Goal: Information Seeking & Learning: Understand process/instructions

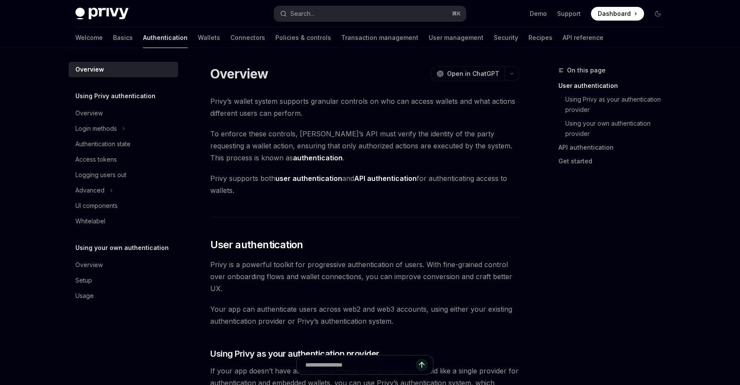
scroll to position [126, 0]
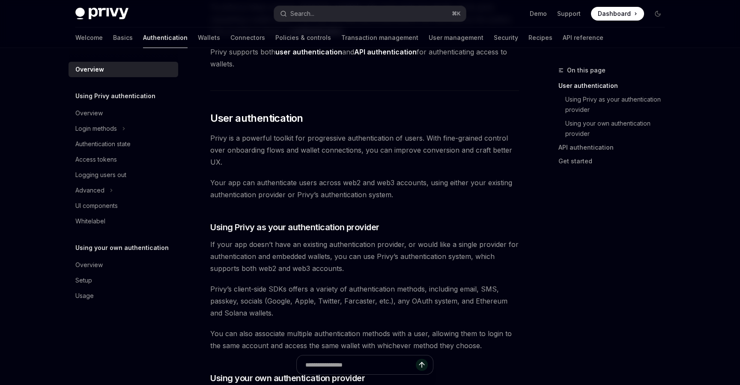
click at [198, 42] on link "Wallets" at bounding box center [209, 37] width 22 height 21
type textarea "*"
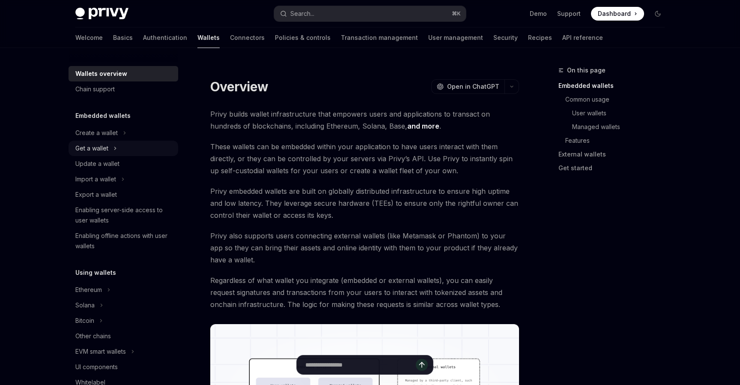
click at [107, 144] on div "Get a wallet" at bounding box center [91, 148] width 33 height 10
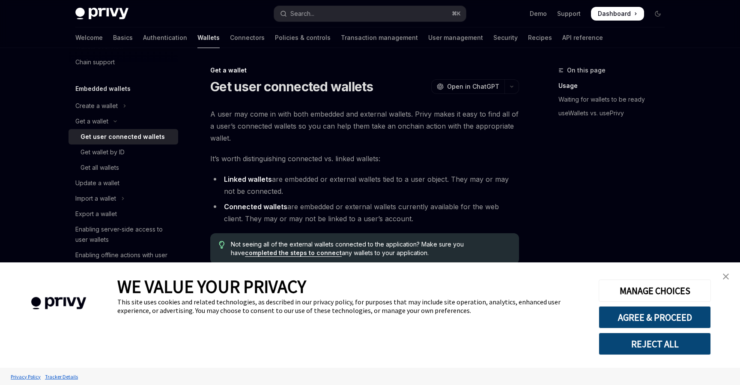
scroll to position [36, 0]
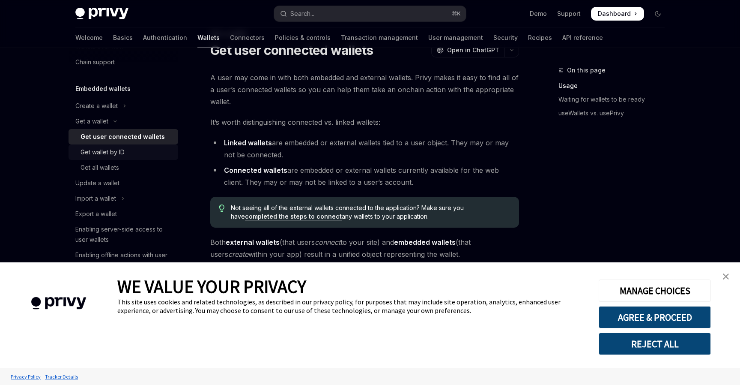
click at [132, 153] on div "Get wallet by ID" at bounding box center [127, 152] width 93 height 10
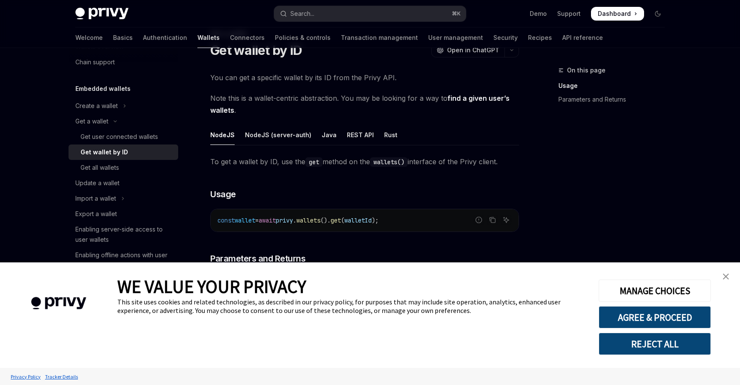
click at [727, 277] on img "close banner" at bounding box center [726, 276] width 6 height 6
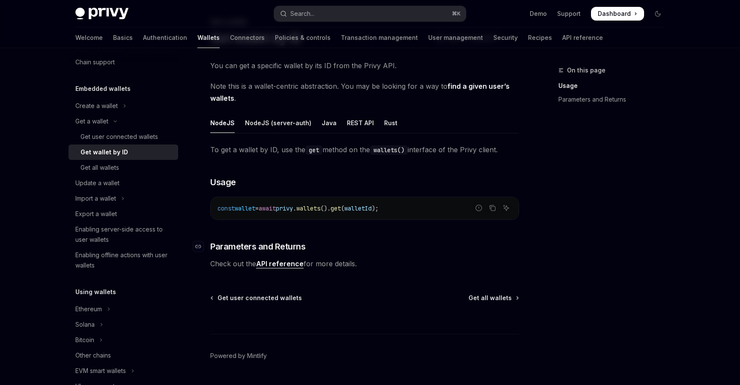
scroll to position [50, 0]
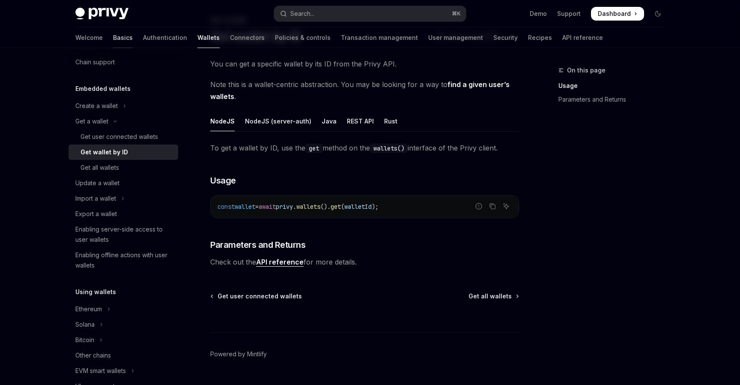
click at [113, 40] on link "Basics" at bounding box center [123, 37] width 20 height 21
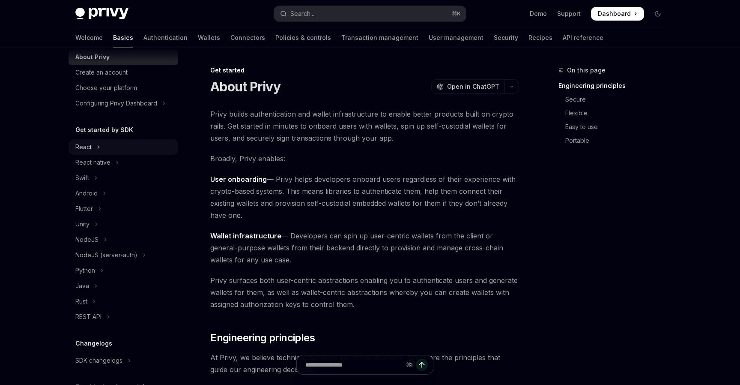
click at [96, 143] on button "React" at bounding box center [124, 146] width 110 height 15
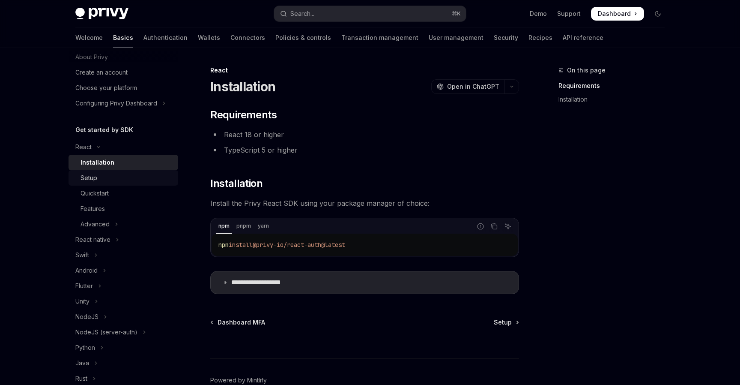
click at [101, 176] on div "Setup" at bounding box center [127, 178] width 93 height 10
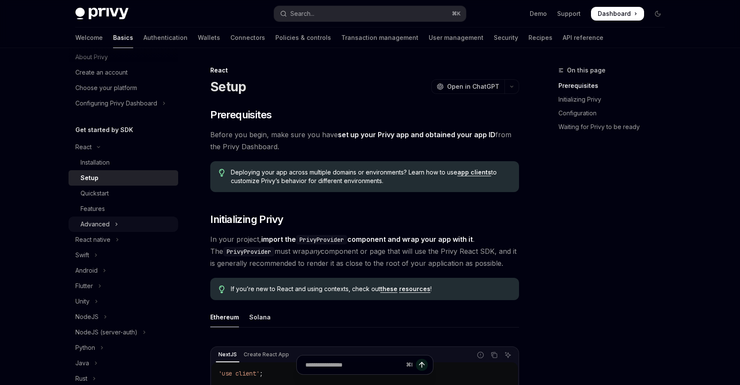
click at [113, 225] on button "Advanced" at bounding box center [124, 223] width 110 height 15
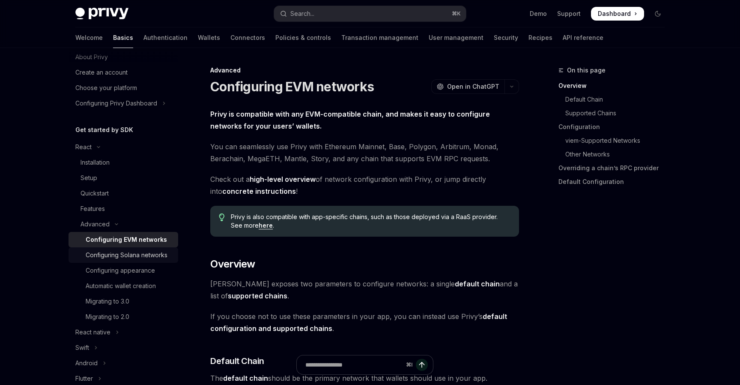
scroll to position [34, 0]
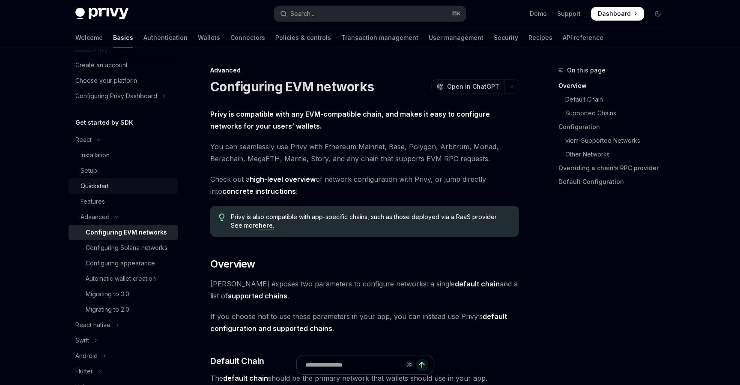
click at [109, 185] on div "Quickstart" at bounding box center [95, 186] width 28 height 10
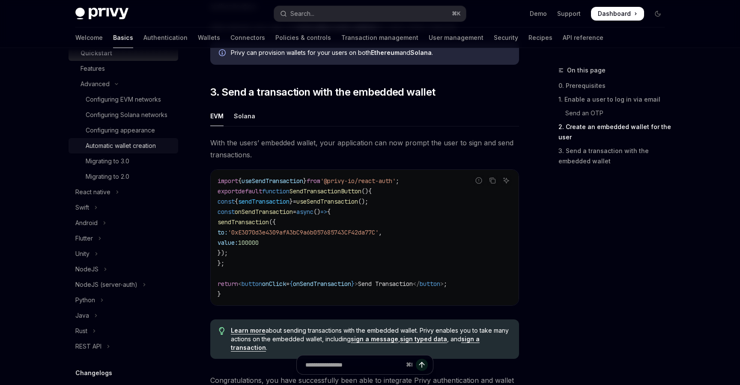
scroll to position [116, 0]
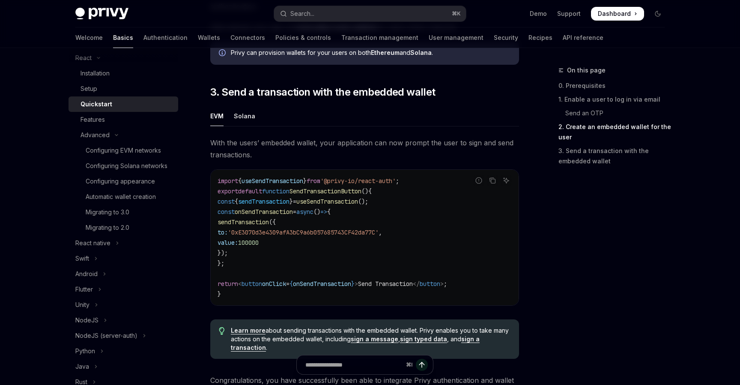
drag, startPoint x: 338, startPoint y: 185, endPoint x: 395, endPoint y: 184, distance: 57.4
click at [396, 185] on span "'@privy-io/react-auth'" at bounding box center [357, 181] width 75 height 8
drag, startPoint x: 402, startPoint y: 185, endPoint x: 359, endPoint y: 185, distance: 42.8
click at [359, 185] on span "'@privy-io/react-auth'" at bounding box center [357, 181] width 75 height 8
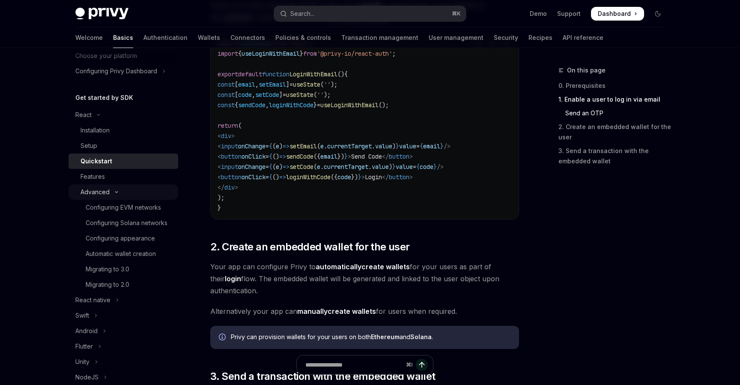
scroll to position [59, 0]
click at [144, 33] on link "Authentication" at bounding box center [166, 37] width 44 height 21
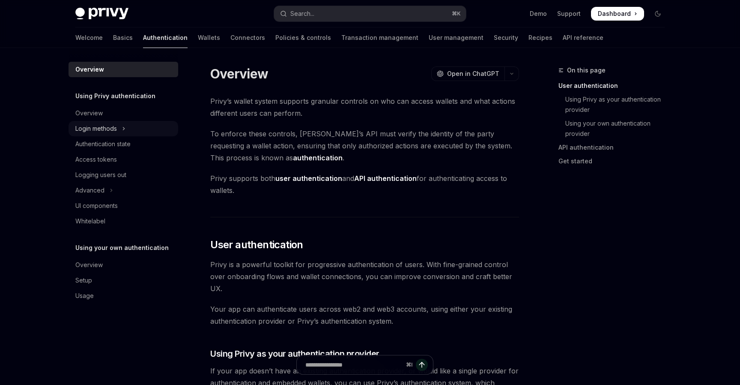
click at [119, 123] on button "Login methods" at bounding box center [124, 128] width 110 height 15
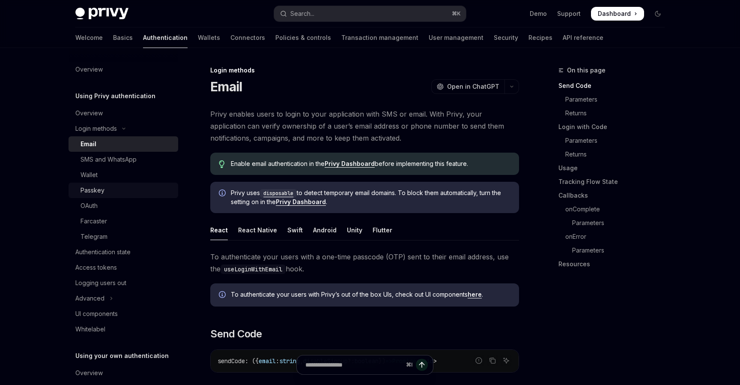
click at [129, 185] on div "Passkey" at bounding box center [127, 190] width 93 height 10
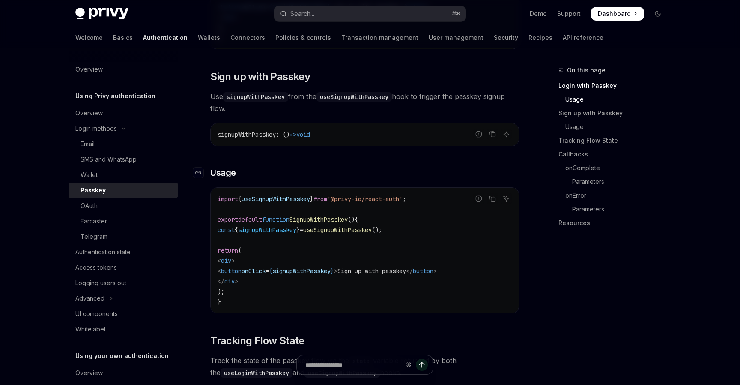
scroll to position [454, 0]
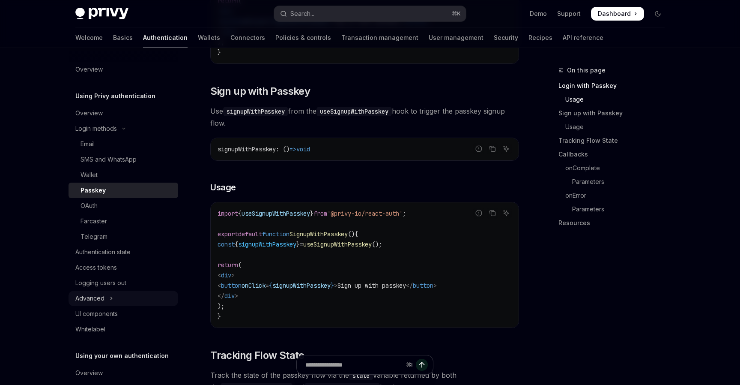
click at [96, 295] on div "Advanced" at bounding box center [89, 298] width 29 height 10
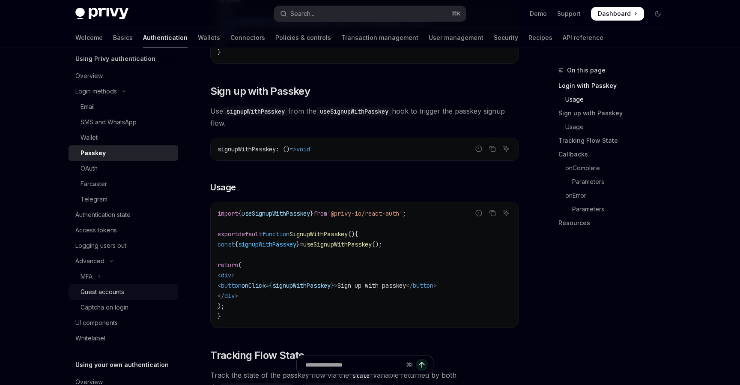
click at [114, 293] on div "Guest accounts" at bounding box center [103, 292] width 44 height 10
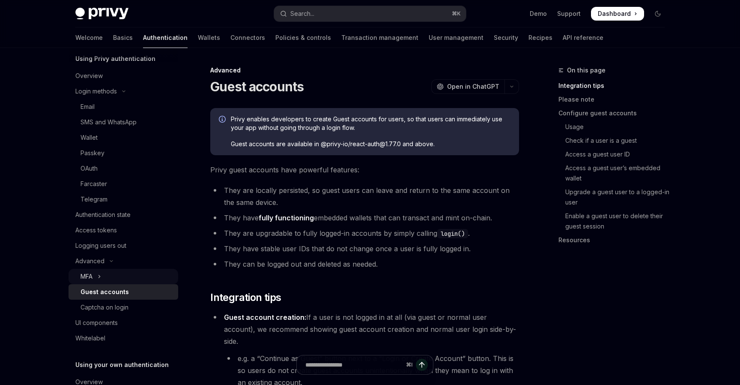
click at [101, 279] on icon "Toggle MFA section" at bounding box center [99, 276] width 3 height 10
type textarea "*"
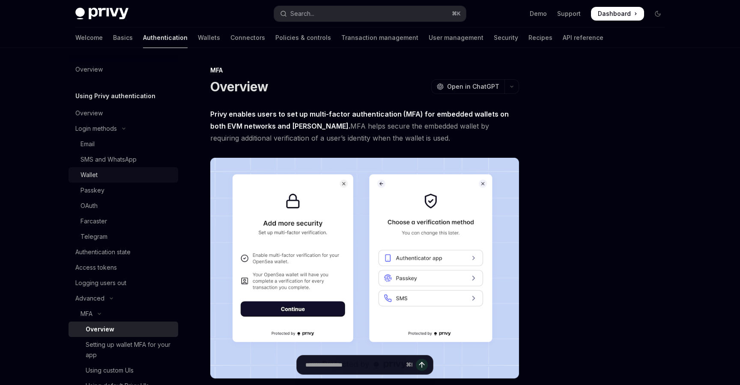
click at [124, 176] on div "Wallet" at bounding box center [127, 175] width 93 height 10
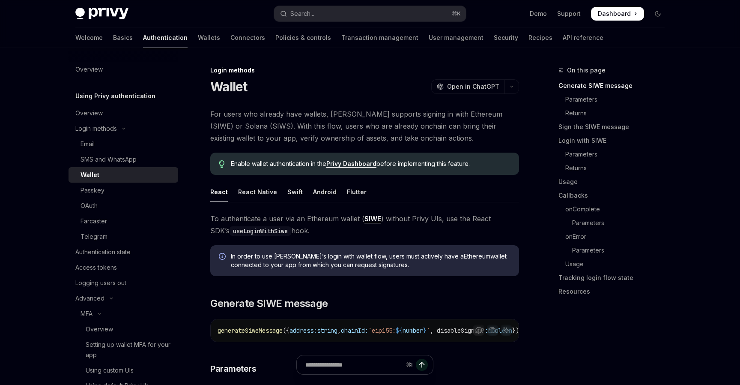
click at [299, 130] on span "For users who already have wallets, [PERSON_NAME] supports signing in with Ethe…" at bounding box center [364, 126] width 309 height 36
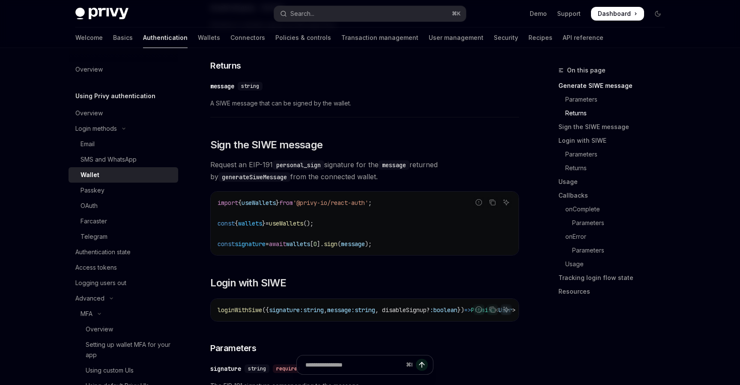
scroll to position [475, 0]
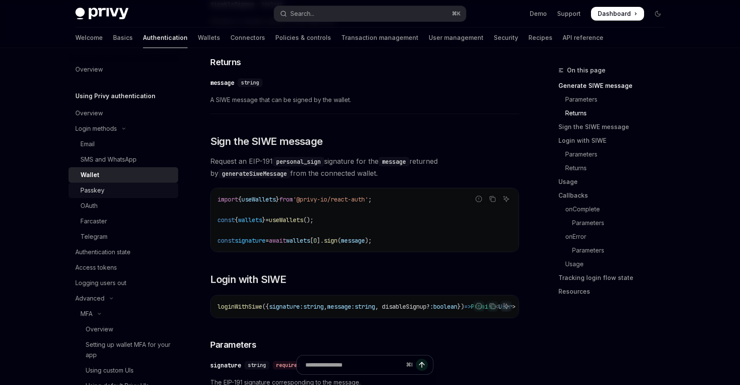
click at [118, 191] on div "Passkey" at bounding box center [127, 190] width 93 height 10
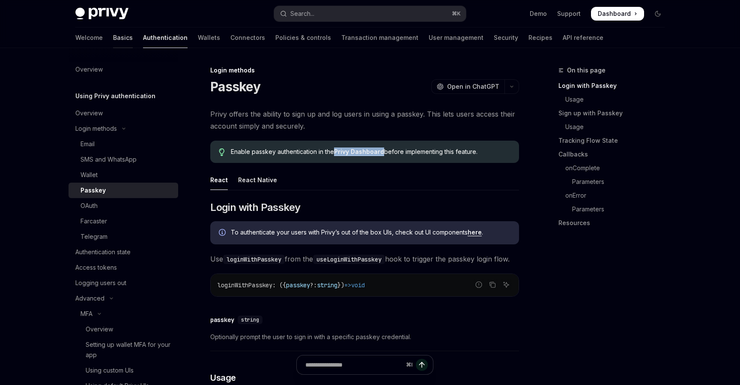
click at [113, 41] on link "Basics" at bounding box center [123, 37] width 20 height 21
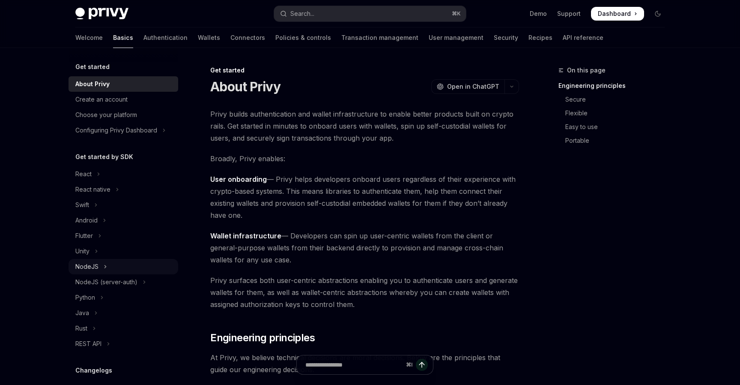
click at [104, 271] on icon "Toggle NodeJS section" at bounding box center [105, 266] width 3 height 10
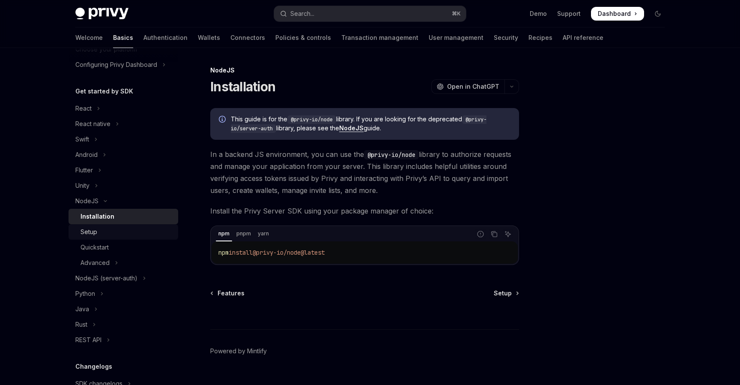
scroll to position [66, 0]
click at [119, 272] on div "NodeJS (server-auth)" at bounding box center [106, 277] width 62 height 10
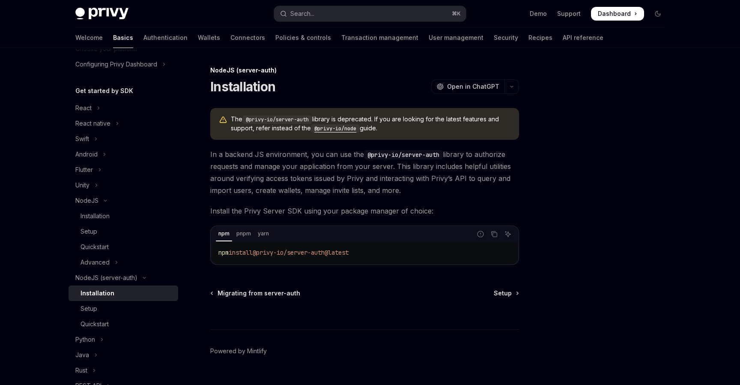
scroll to position [18, 0]
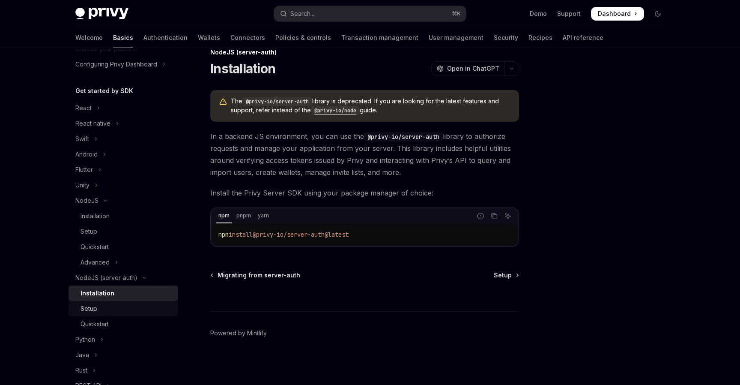
click at [124, 314] on link "Setup" at bounding box center [124, 308] width 110 height 15
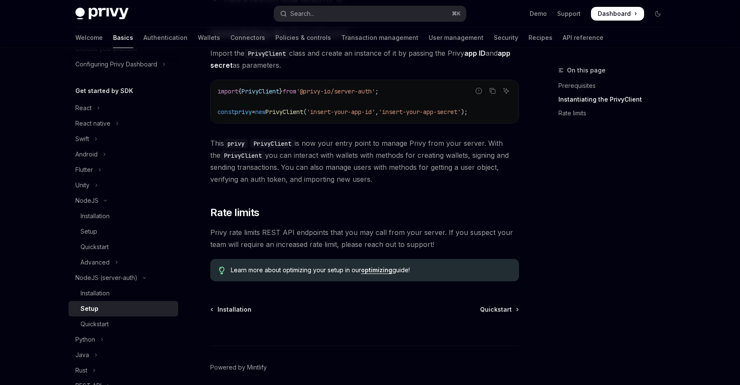
scroll to position [257, 0]
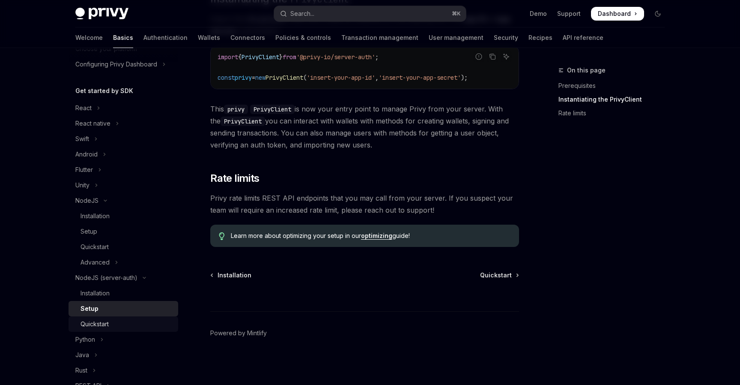
click at [144, 324] on div "Quickstart" at bounding box center [127, 324] width 93 height 10
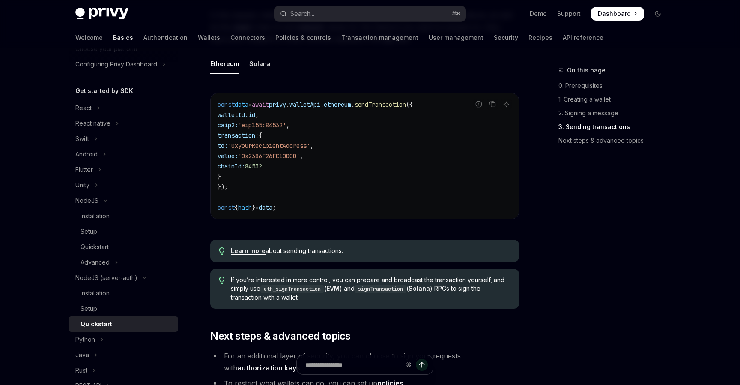
scroll to position [756, 0]
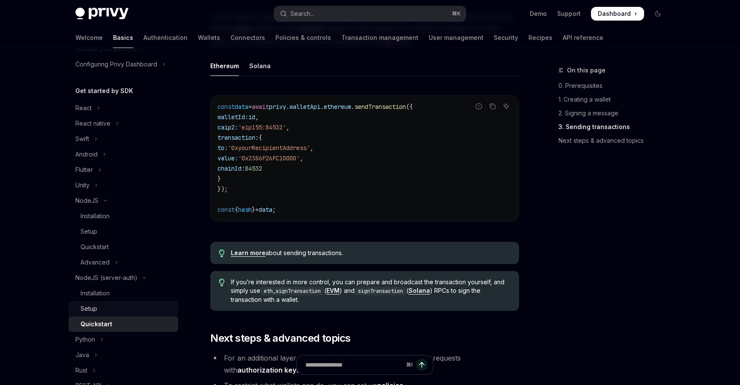
click at [120, 305] on div "Setup" at bounding box center [127, 308] width 93 height 10
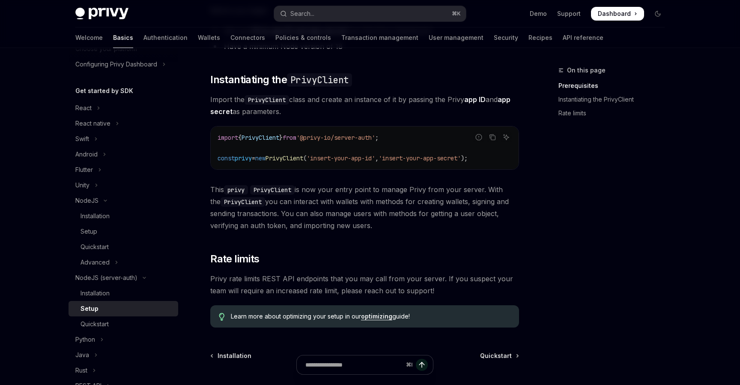
scroll to position [257, 0]
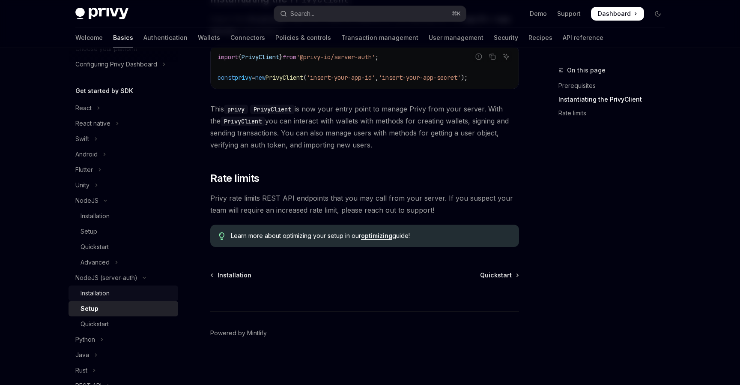
click at [122, 295] on div "Installation" at bounding box center [127, 293] width 93 height 10
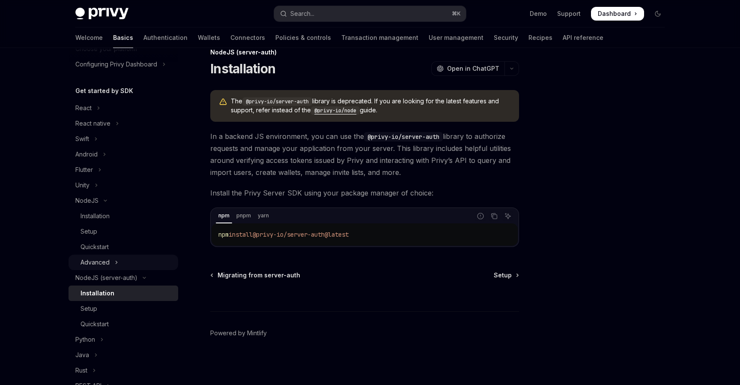
click at [122, 259] on button "Advanced" at bounding box center [124, 261] width 110 height 15
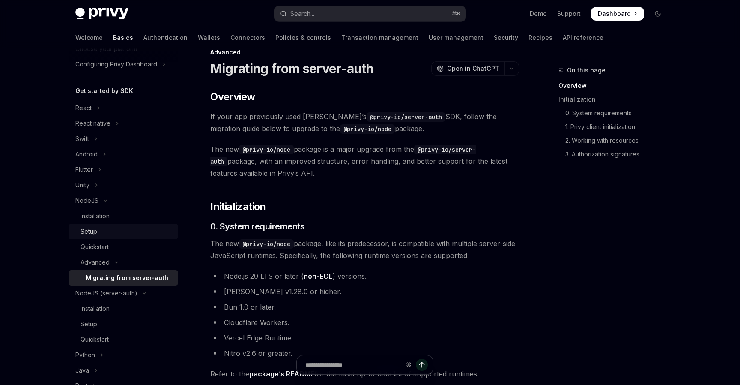
click at [105, 230] on div "Setup" at bounding box center [127, 231] width 93 height 10
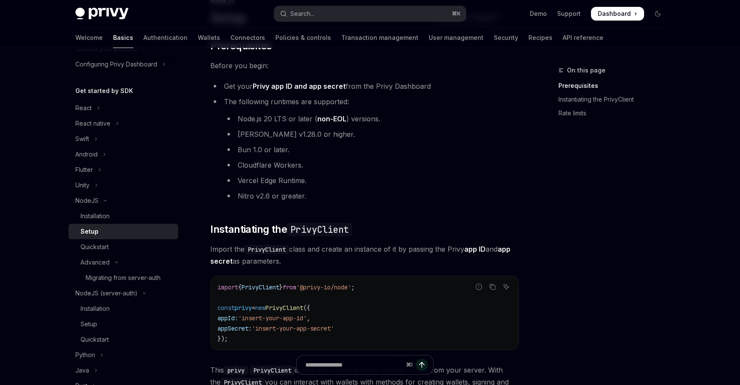
scroll to position [183, 0]
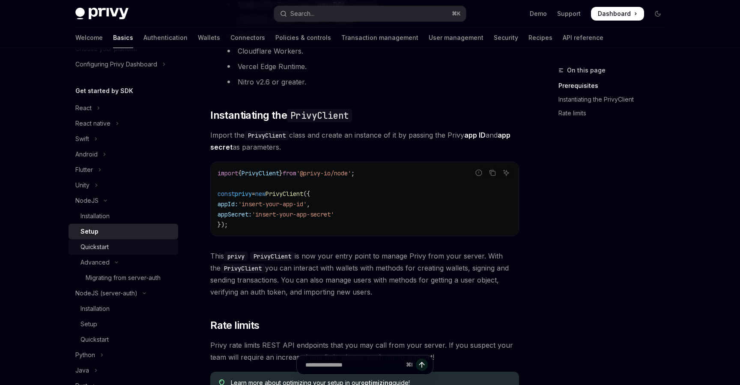
click at [151, 244] on div "Quickstart" at bounding box center [127, 247] width 93 height 10
type textarea "*"
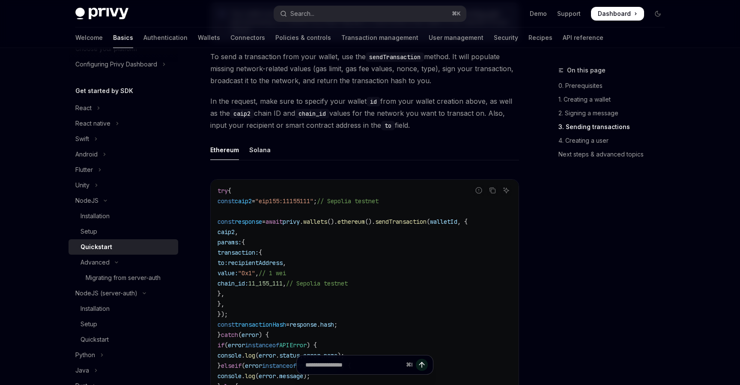
scroll to position [1031, 0]
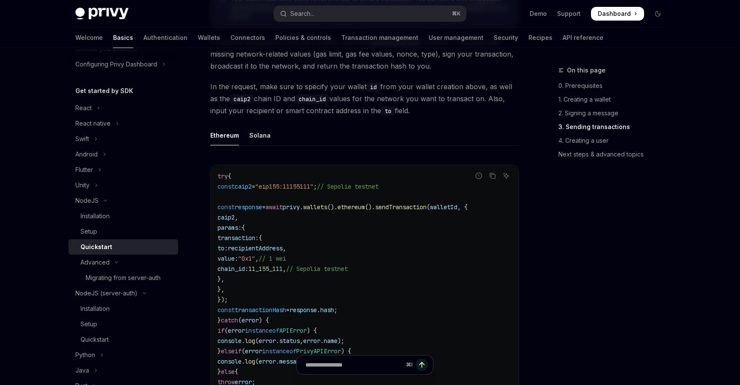
click at [341, 291] on code "try { const caip2 = "eip155:11155111" ; // Sepolia testnet const response = awa…" at bounding box center [365, 289] width 294 height 236
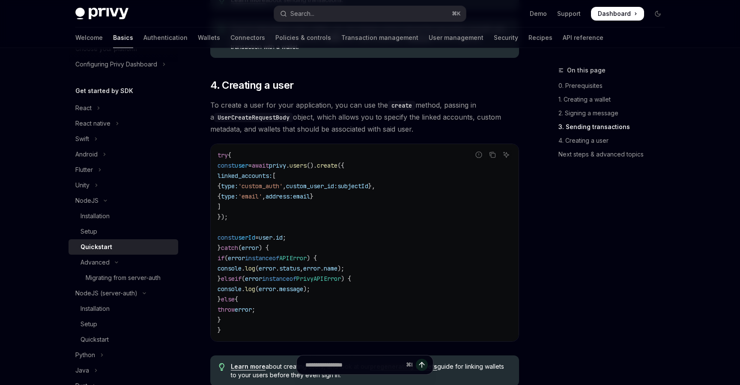
scroll to position [1478, 0]
click at [282, 188] on span "'custom_auth'" at bounding box center [260, 185] width 45 height 8
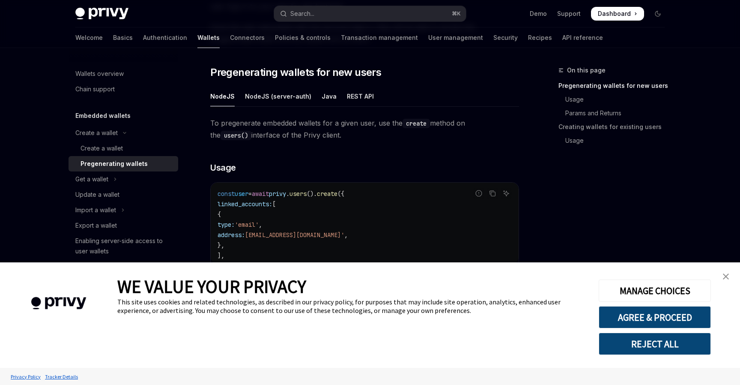
scroll to position [149, 0]
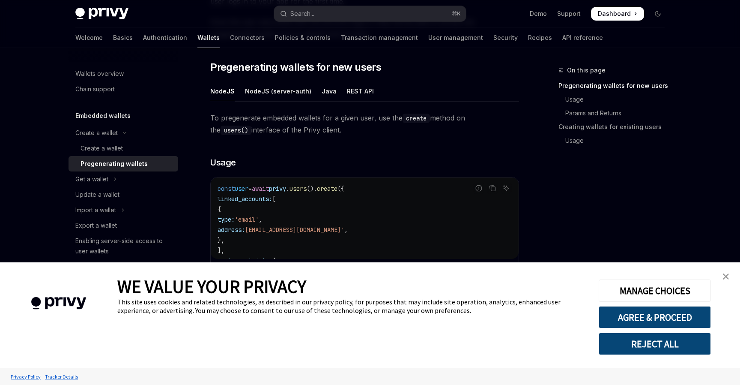
click at [728, 276] on img "close banner" at bounding box center [726, 276] width 6 height 6
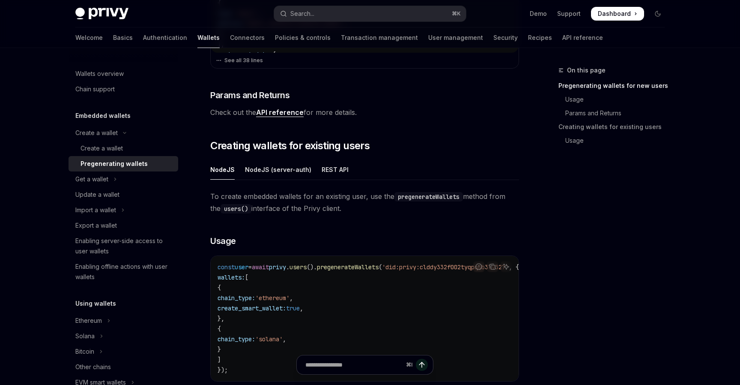
scroll to position [169, 0]
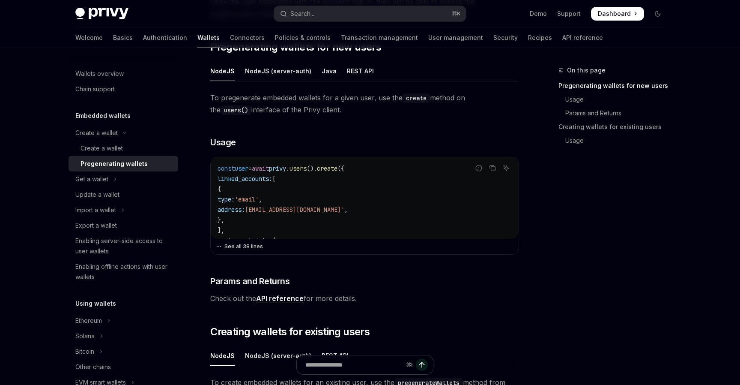
click at [248, 245] on button "See all 38 lines" at bounding box center [365, 246] width 298 height 12
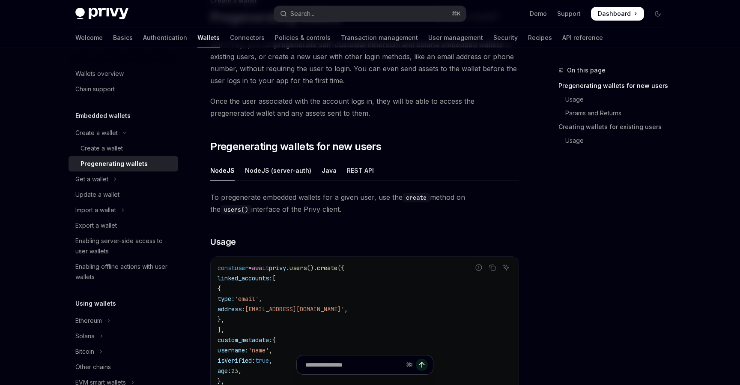
scroll to position [66, 0]
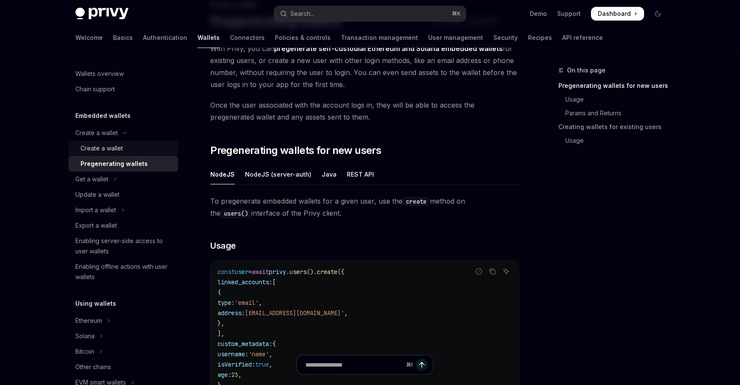
click at [94, 147] on div "Create a wallet" at bounding box center [102, 148] width 42 height 10
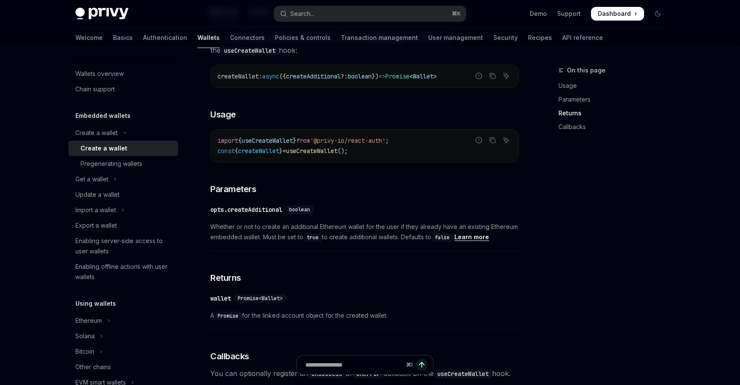
scroll to position [519, 0]
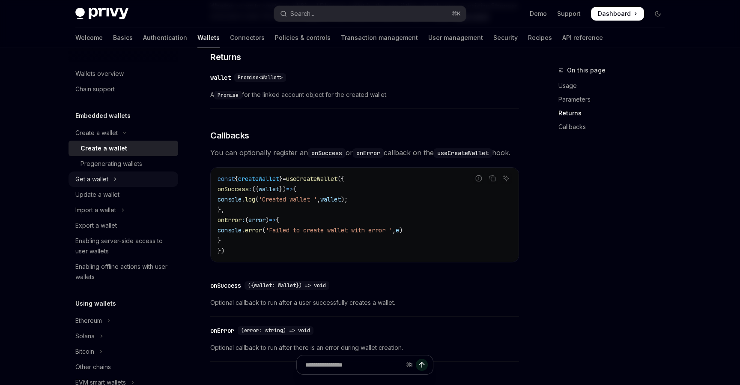
click at [108, 186] on button "Get a wallet" at bounding box center [124, 178] width 110 height 15
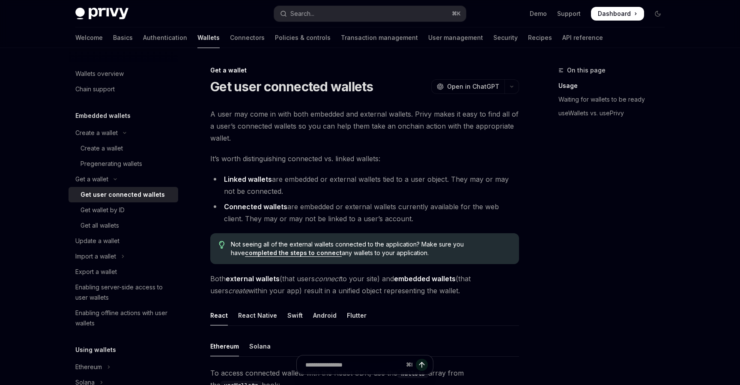
click at [138, 193] on div "Get user connected wallets" at bounding box center [123, 194] width 84 height 10
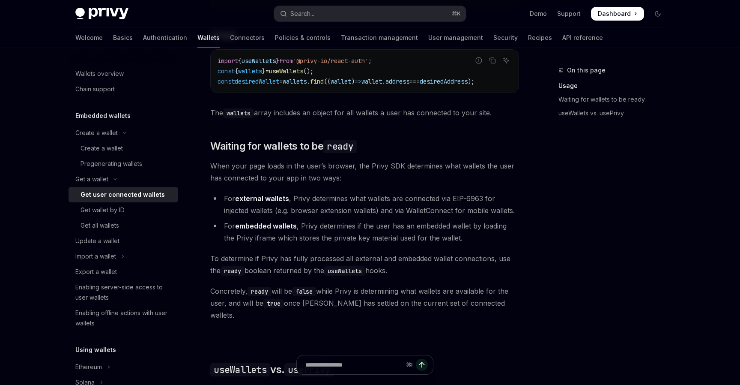
scroll to position [415, 0]
click at [143, 36] on link "Authentication" at bounding box center [165, 37] width 44 height 21
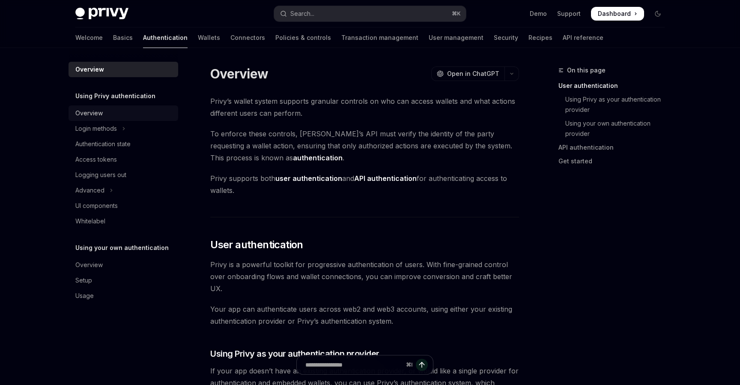
click at [109, 117] on div "Overview" at bounding box center [124, 113] width 98 height 10
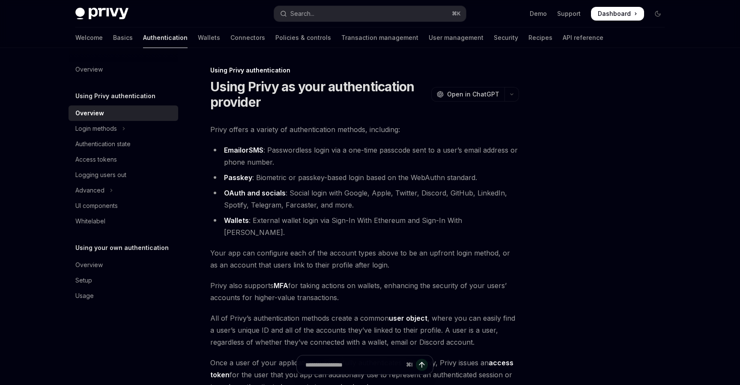
scroll to position [134, 0]
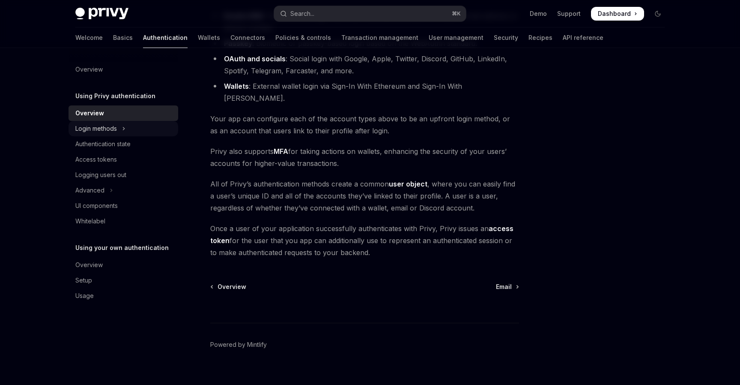
click at [98, 132] on div "Login methods" at bounding box center [96, 128] width 42 height 10
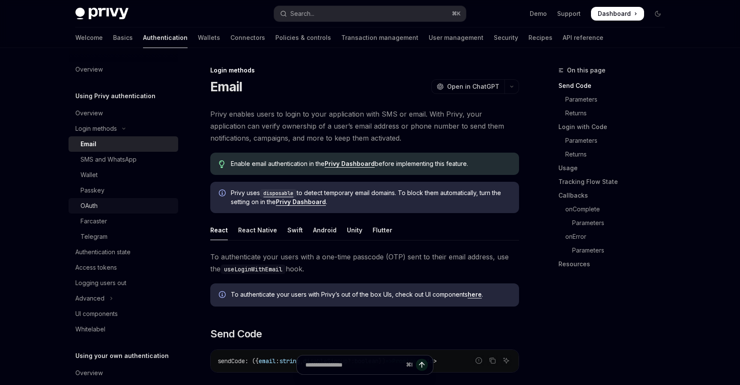
click at [126, 207] on div "OAuth" at bounding box center [127, 205] width 93 height 10
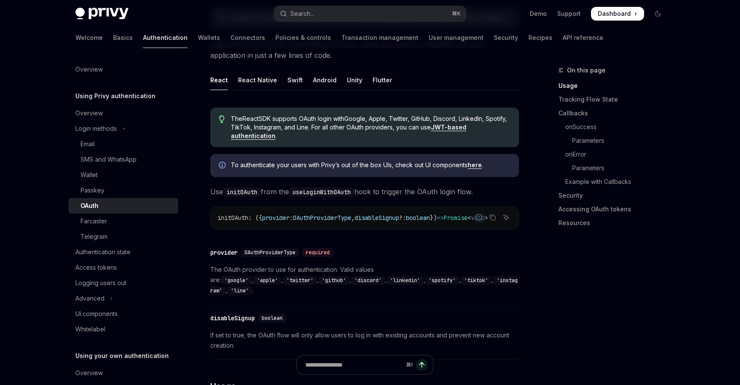
scroll to position [191, 0]
drag, startPoint x: 320, startPoint y: 229, endPoint x: 351, endPoint y: 230, distance: 30.9
click at [351, 230] on div "initOAuth : ({ provider : OAuthProviderType , disableSignup ?: boolean }) => Pr…" at bounding box center [365, 218] width 308 height 22
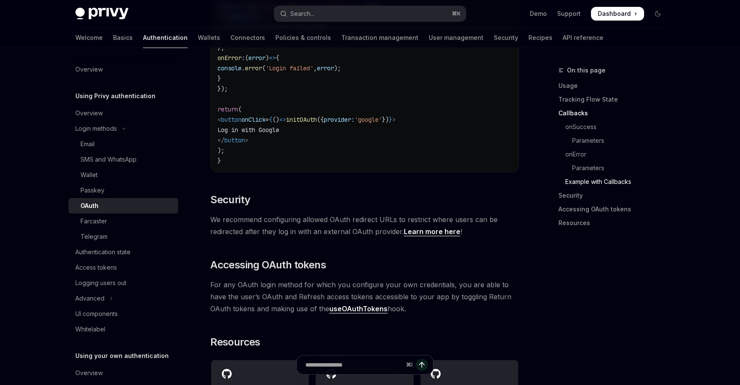
scroll to position [1696, 0]
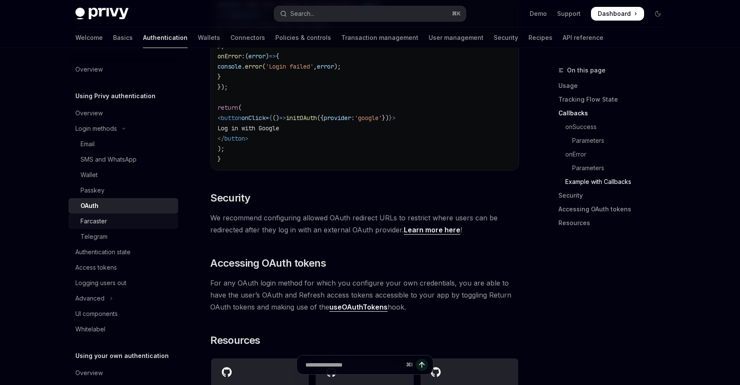
click at [115, 218] on div "Farcaster" at bounding box center [127, 221] width 93 height 10
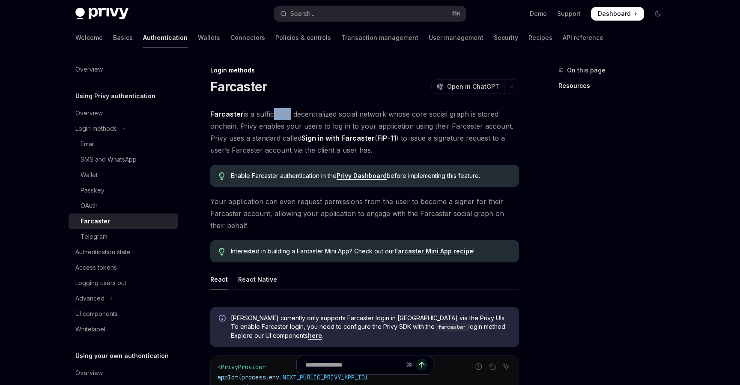
drag, startPoint x: 271, startPoint y: 118, endPoint x: 289, endPoint y: 118, distance: 18.0
click at [289, 118] on span "Farcaster is a sufficiently decentralized social network whose core social grap…" at bounding box center [364, 132] width 309 height 48
click at [134, 176] on div "Wallet" at bounding box center [127, 175] width 93 height 10
type textarea "*"
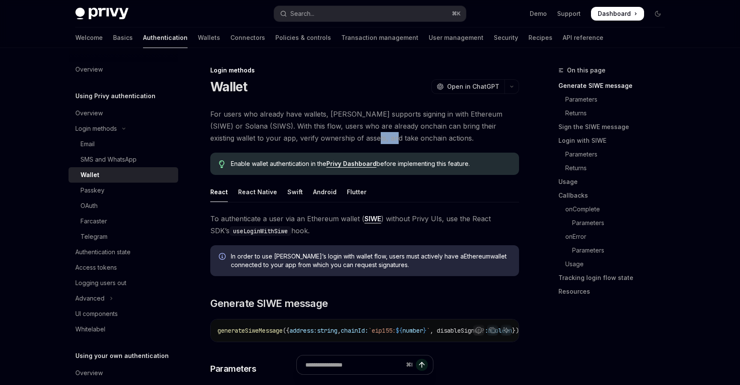
drag, startPoint x: 331, startPoint y: 140, endPoint x: 351, endPoint y: 140, distance: 20.6
click at [351, 140] on span "For users who already have wallets, [PERSON_NAME] supports signing in with Ethe…" at bounding box center [364, 126] width 309 height 36
click at [289, 19] on button "Search... ⌘ K" at bounding box center [370, 13] width 192 height 15
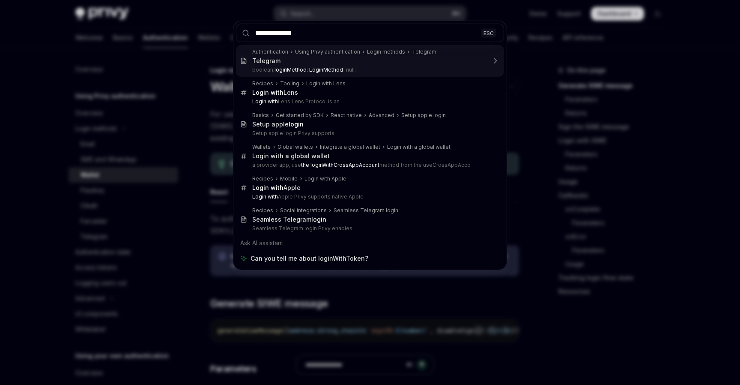
type input "**********"
type textarea "*"
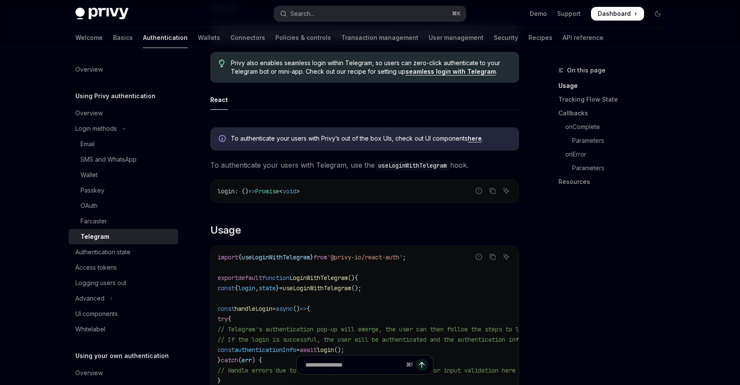
scroll to position [148, 0]
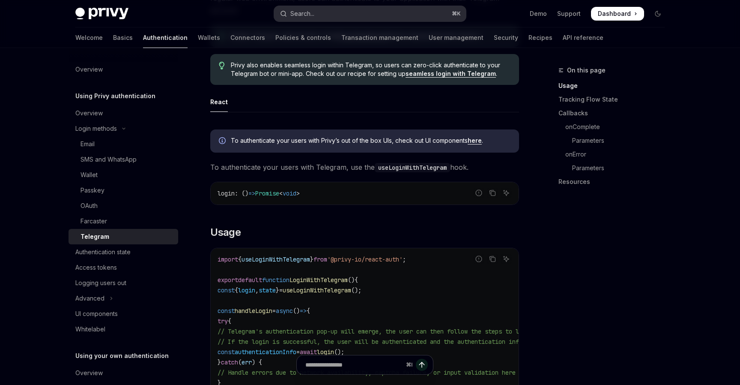
click at [308, 15] on div "Search..." at bounding box center [302, 14] width 24 height 10
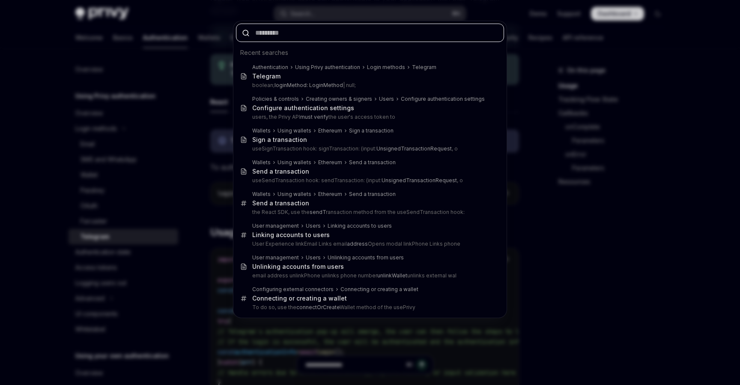
click at [399, 31] on input "text" at bounding box center [370, 33] width 268 height 18
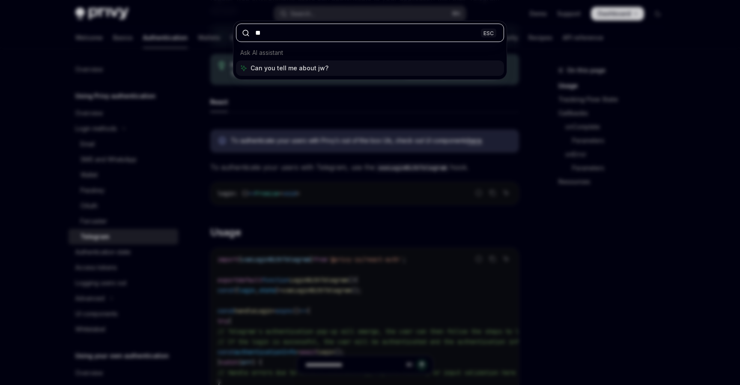
type input "***"
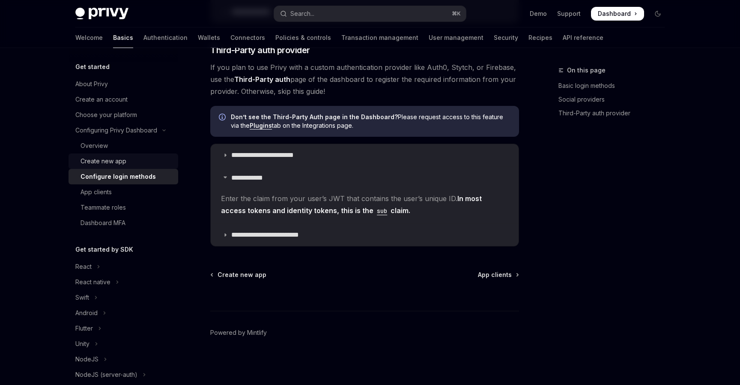
scroll to position [433, 0]
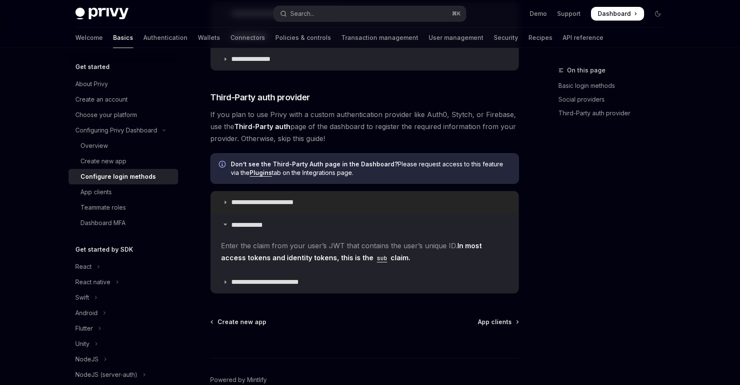
click at [291, 206] on summary "**********" at bounding box center [365, 202] width 308 height 22
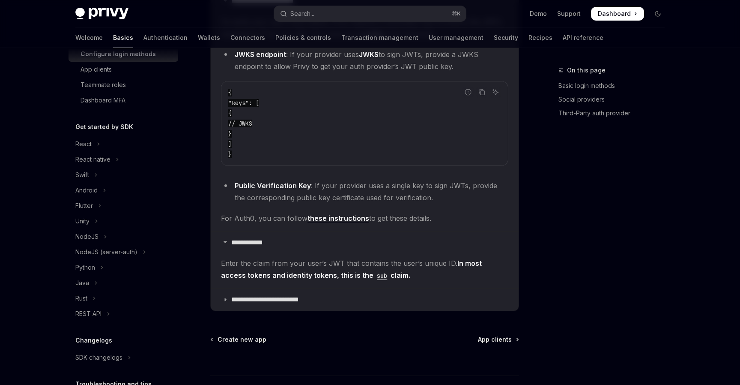
scroll to position [643, 0]
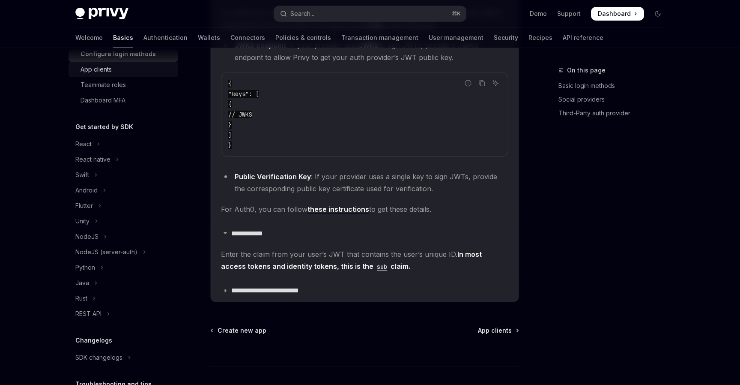
click at [117, 72] on div "App clients" at bounding box center [127, 69] width 93 height 10
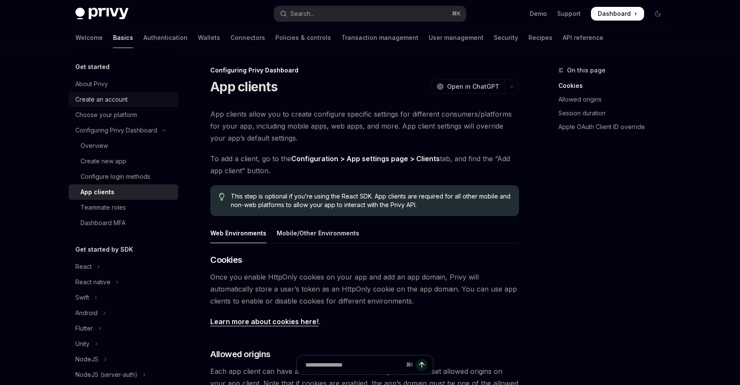
click at [138, 101] on div "Create an account" at bounding box center [124, 99] width 98 height 10
type textarea "*"
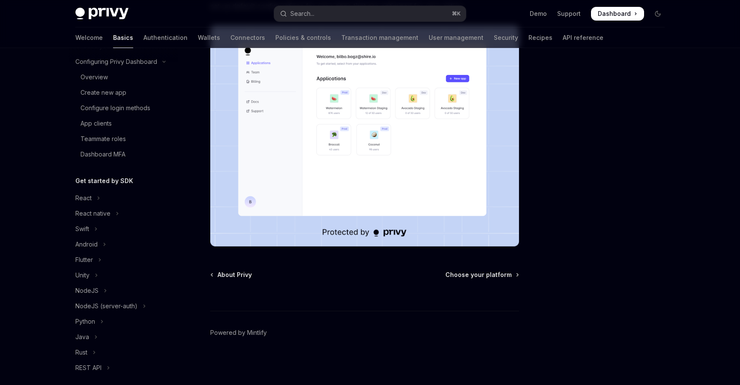
scroll to position [70, 0]
click at [325, 15] on button "Search... ⌘ K" at bounding box center [370, 13] width 192 height 15
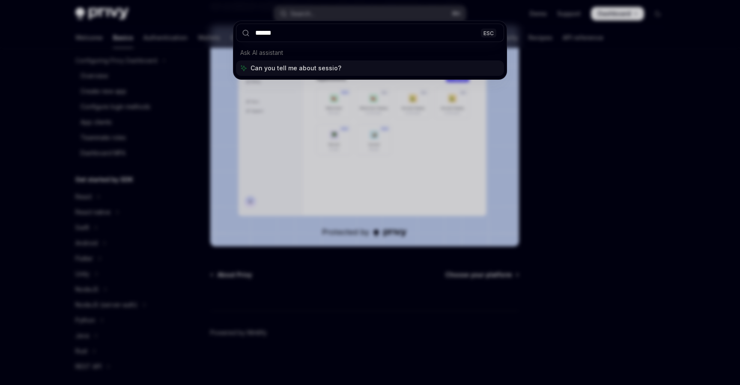
type input "*******"
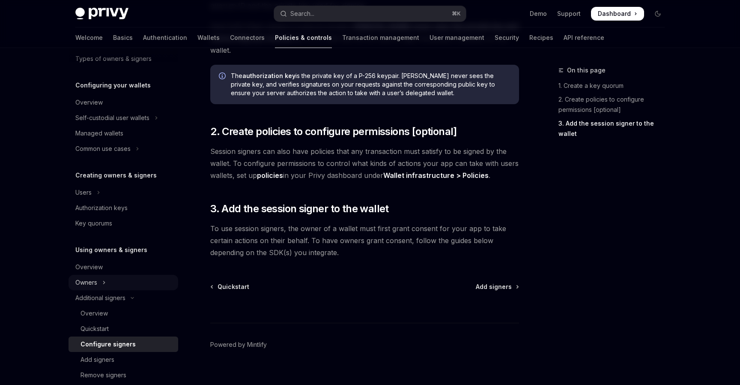
scroll to position [116, 0]
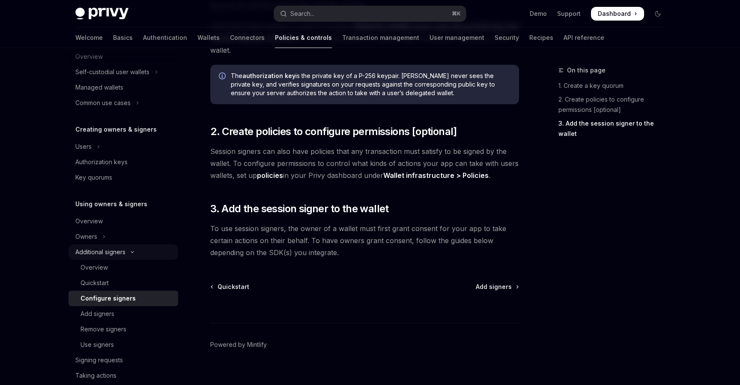
click at [119, 255] on div "Additional signers" at bounding box center [100, 252] width 50 height 10
click at [116, 265] on div "Overview" at bounding box center [127, 267] width 93 height 10
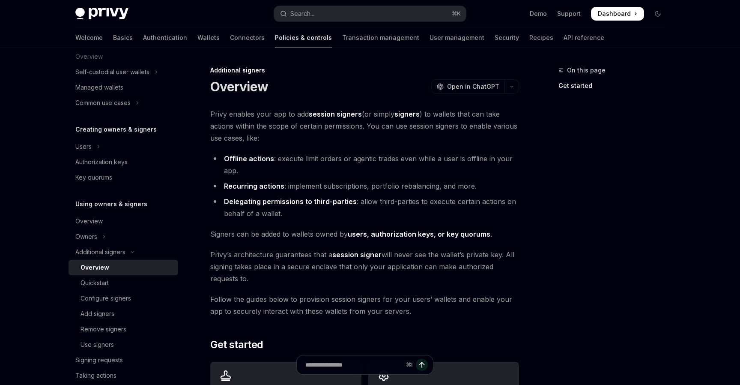
click at [322, 176] on li "Offline actions : execute limit orders or agentic trades even while a user is o…" at bounding box center [364, 164] width 309 height 24
drag, startPoint x: 336, startPoint y: 189, endPoint x: 342, endPoint y: 189, distance: 6.4
click at [342, 189] on li "Recurring actions : implement subscriptions, portfolio rebalancing, and more." at bounding box center [364, 186] width 309 height 12
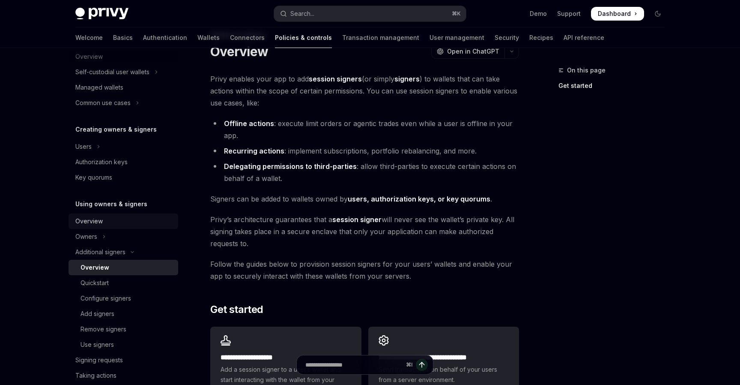
click at [106, 222] on div "Overview" at bounding box center [124, 221] width 98 height 10
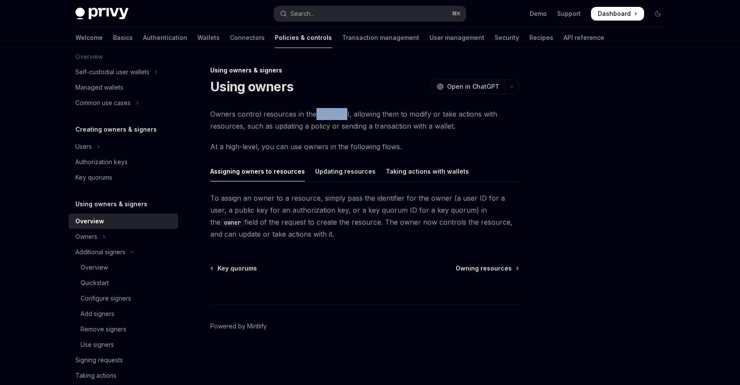
drag, startPoint x: 314, startPoint y: 115, endPoint x: 341, endPoint y: 115, distance: 26.6
click at [341, 115] on span "Owners control resources in the Privy API, allowing them to modify or take acti…" at bounding box center [364, 120] width 309 height 24
click at [132, 239] on button "Owners" at bounding box center [124, 236] width 110 height 15
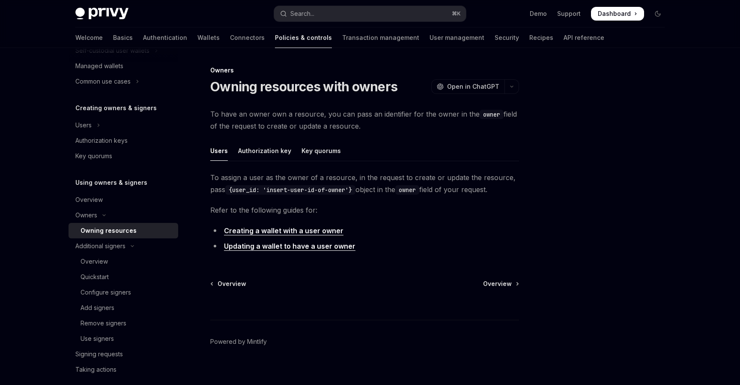
scroll to position [141, 0]
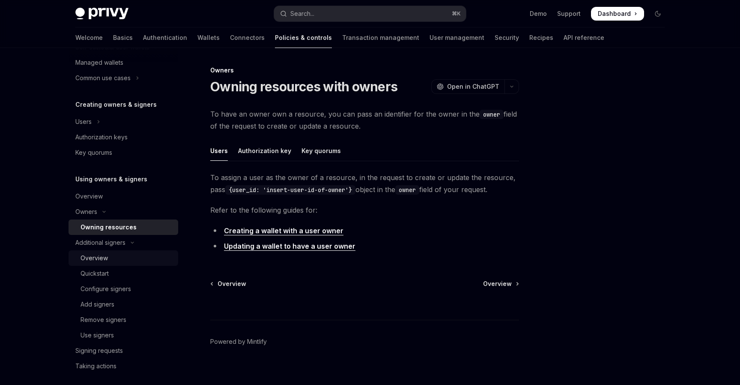
click at [109, 260] on div "Overview" at bounding box center [127, 258] width 93 height 10
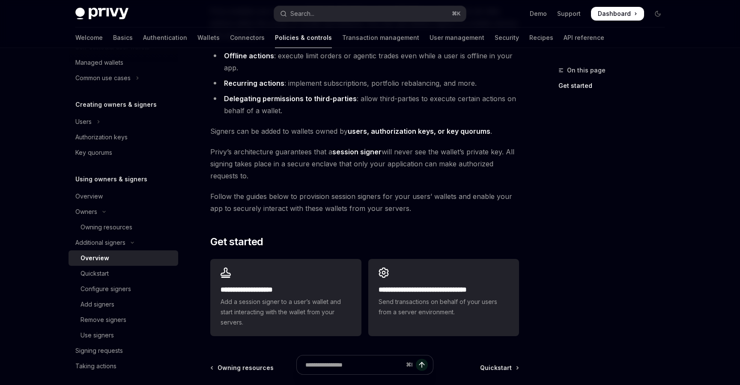
scroll to position [103, 0]
click at [302, 314] on span "Add a session signer to a user’s wallet and start interacting with the wallet f…" at bounding box center [286, 311] width 130 height 31
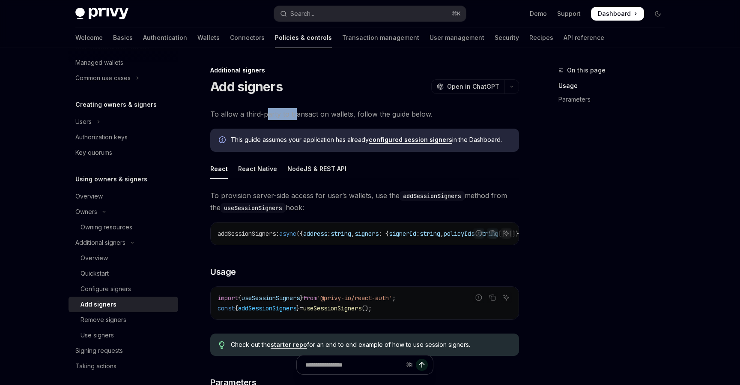
drag, startPoint x: 269, startPoint y: 114, endPoint x: 293, endPoint y: 114, distance: 24.8
click at [293, 114] on span "To allow a third-party to transact on wallets, follow the guide below." at bounding box center [364, 114] width 309 height 12
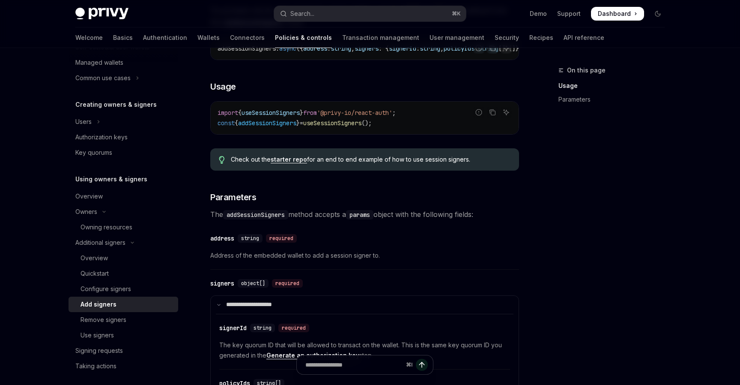
scroll to position [126, 0]
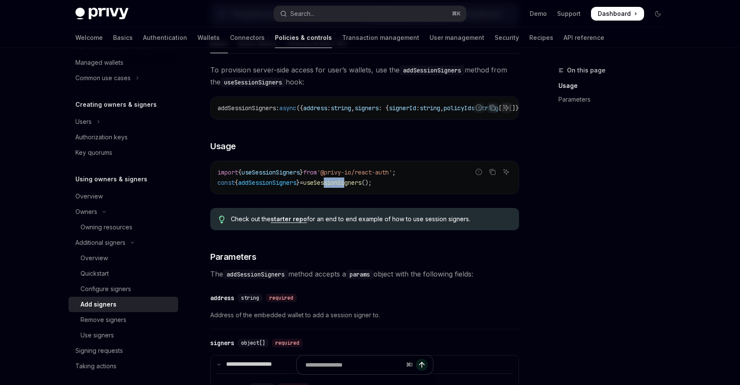
drag, startPoint x: 335, startPoint y: 185, endPoint x: 358, endPoint y: 185, distance: 22.3
click at [358, 185] on span "useSessionSigners" at bounding box center [332, 183] width 58 height 8
drag, startPoint x: 353, startPoint y: 275, endPoint x: 389, endPoint y: 275, distance: 35.1
click at [389, 275] on span "The addSessionSigners method accepts a params object with the following fields:" at bounding box center [364, 274] width 309 height 12
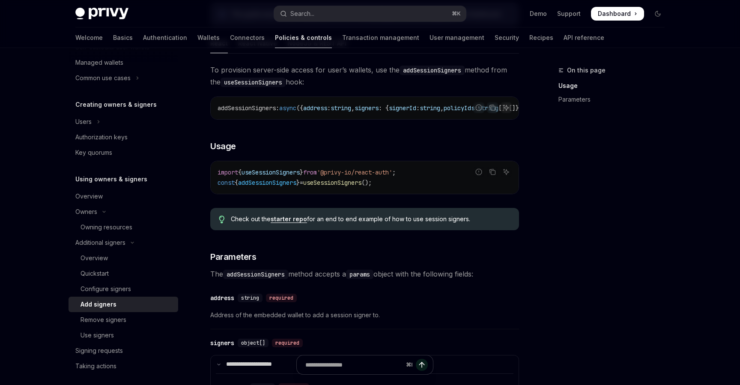
click at [389, 275] on span "The addSessionSigners method accepts a params object with the following fields:" at bounding box center [364, 274] width 309 height 12
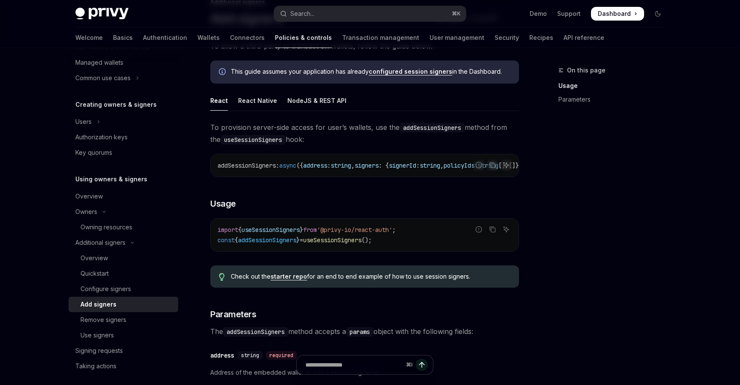
scroll to position [68, 0]
drag, startPoint x: 362, startPoint y: 129, endPoint x: 380, endPoint y: 129, distance: 18.4
click at [380, 129] on span "To provision server-side access for user’s wallets, use the addSessionSigners m…" at bounding box center [364, 134] width 309 height 24
click at [110, 258] on div "Overview" at bounding box center [127, 258] width 93 height 10
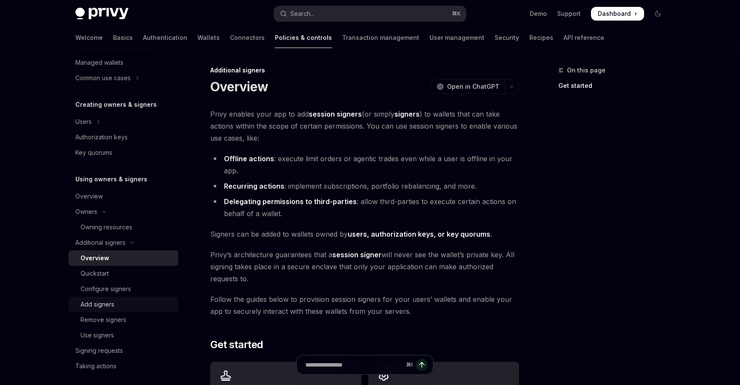
click at [115, 302] on div "Add signers" at bounding box center [127, 304] width 93 height 10
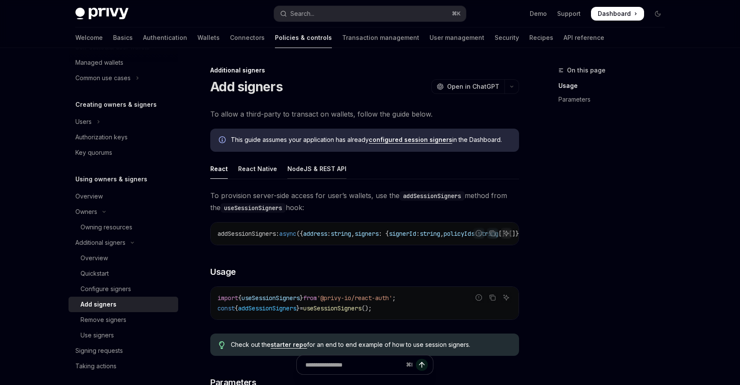
click at [305, 173] on div "NodeJS & REST API" at bounding box center [316, 168] width 59 height 20
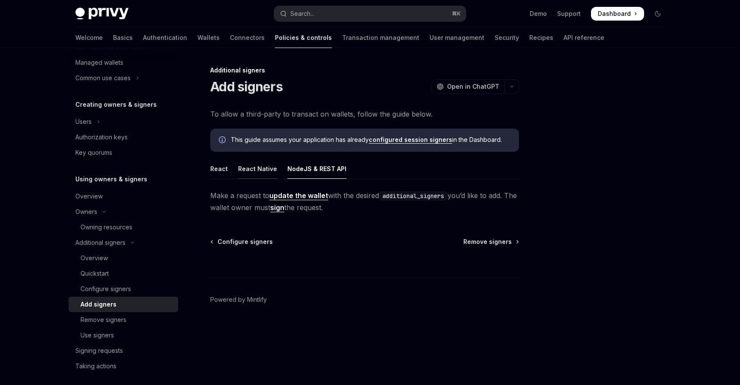
click at [249, 170] on div "React Native" at bounding box center [257, 168] width 39 height 20
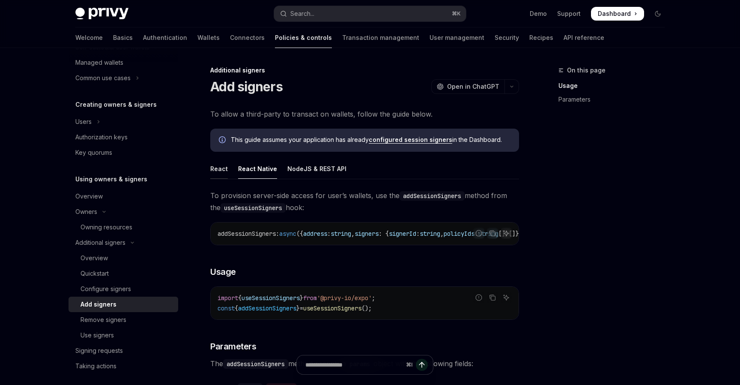
click at [221, 172] on div "React" at bounding box center [219, 168] width 18 height 20
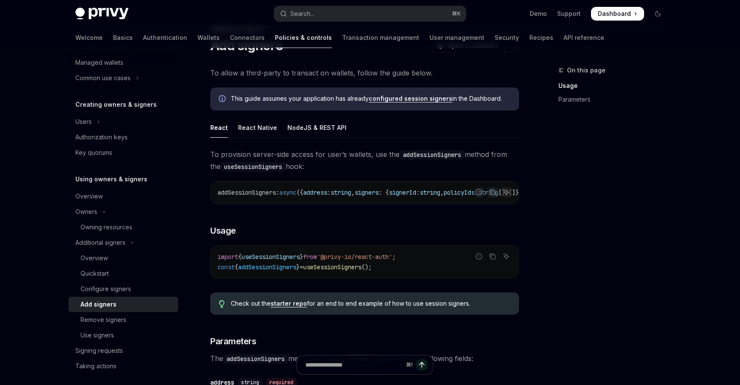
scroll to position [48, 0]
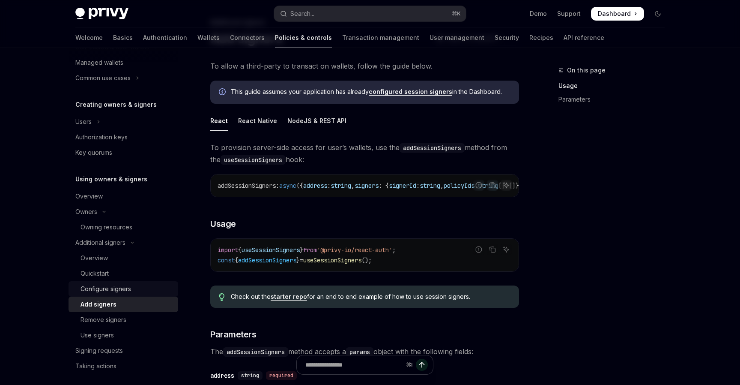
click at [117, 288] on div "Configure signers" at bounding box center [106, 289] width 51 height 10
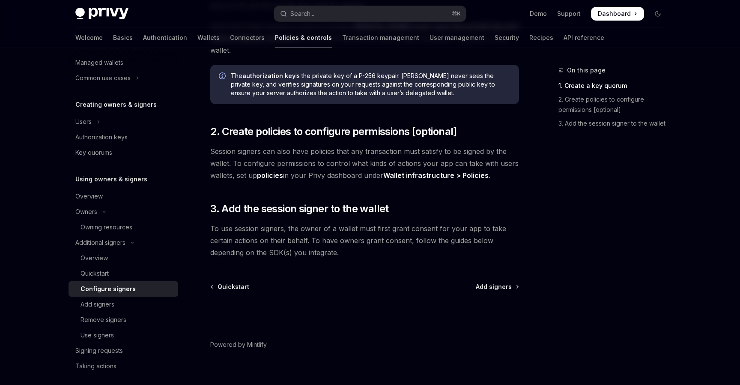
scroll to position [248, 0]
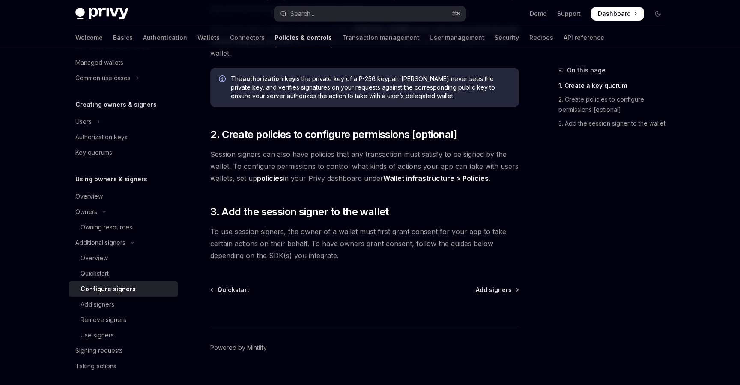
click at [117, 282] on link "Configure signers" at bounding box center [124, 288] width 110 height 15
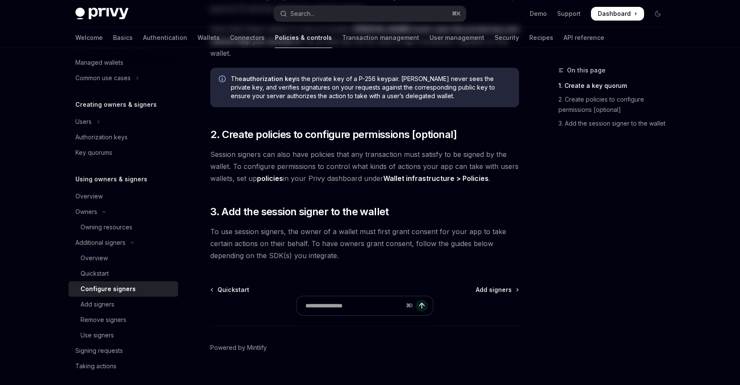
scroll to position [0, 0]
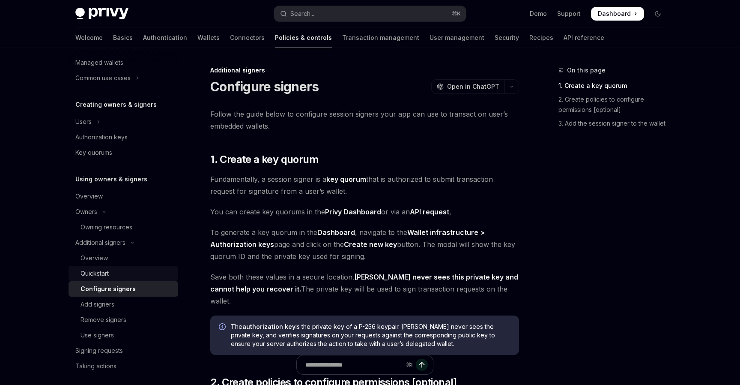
click at [121, 275] on div "Quickstart" at bounding box center [127, 273] width 93 height 10
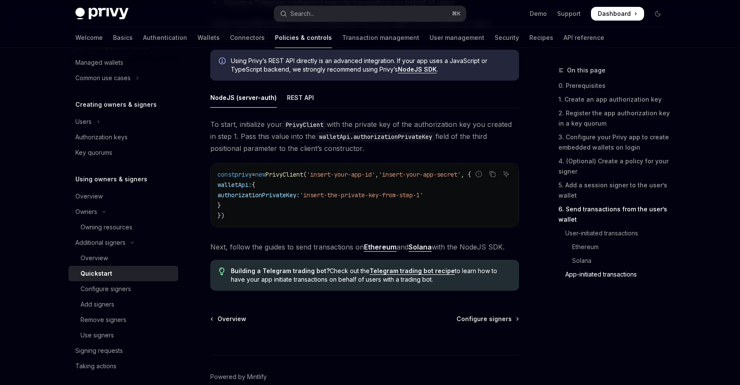
scroll to position [2253, 0]
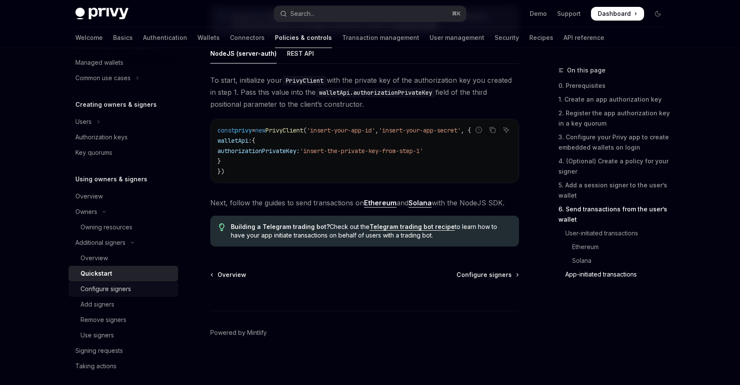
click at [126, 293] on div "Configure signers" at bounding box center [106, 289] width 51 height 10
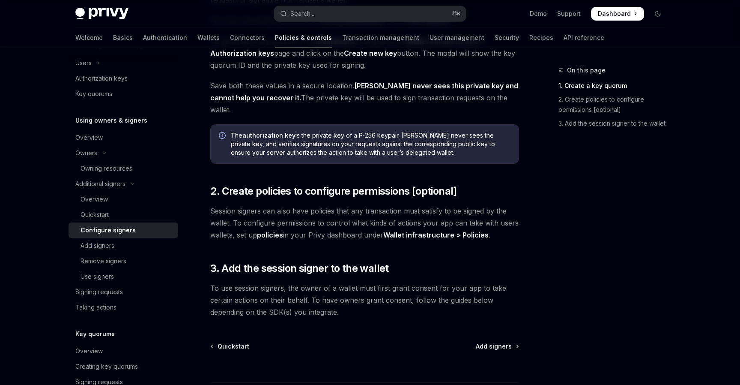
scroll to position [208, 0]
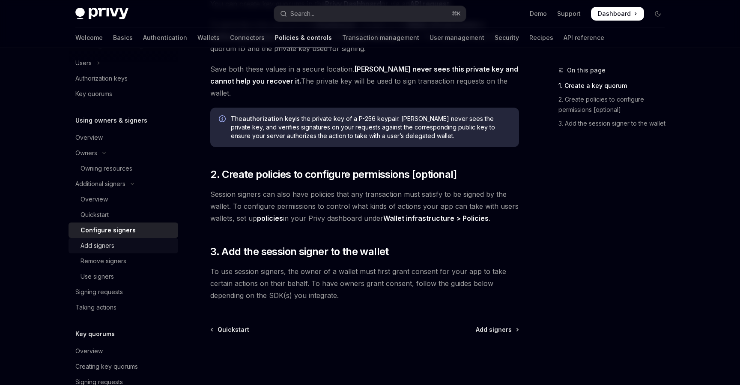
click at [139, 242] on div "Add signers" at bounding box center [127, 245] width 93 height 10
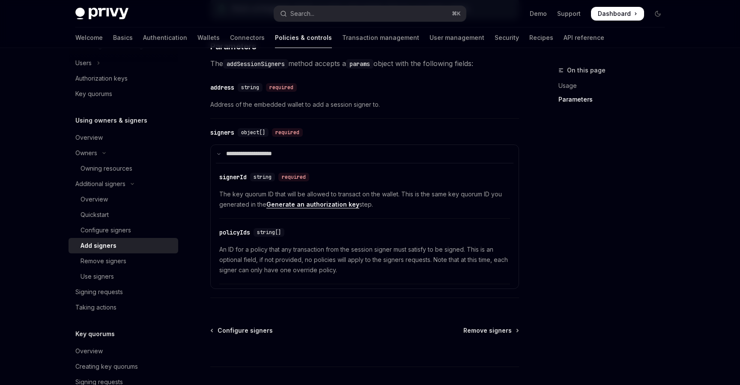
scroll to position [343, 0]
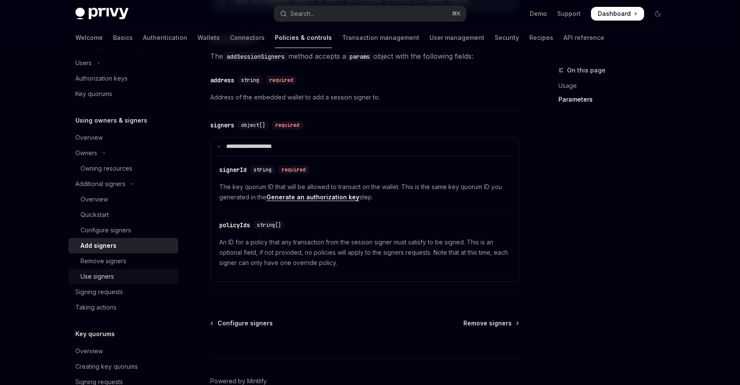
click at [155, 278] on div "Use signers" at bounding box center [127, 276] width 93 height 10
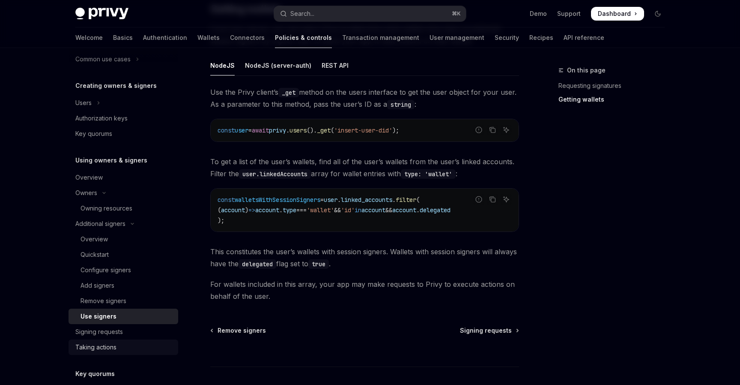
scroll to position [95, 0]
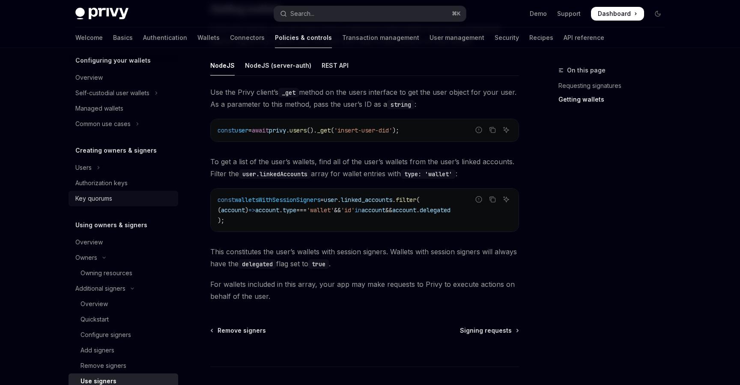
click at [123, 193] on div "Key quorums" at bounding box center [124, 198] width 98 height 10
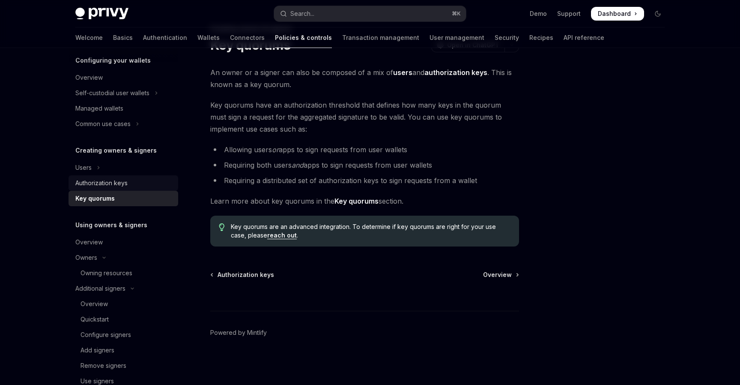
click at [115, 183] on div "Authorization keys" at bounding box center [101, 183] width 52 height 10
type textarea "*"
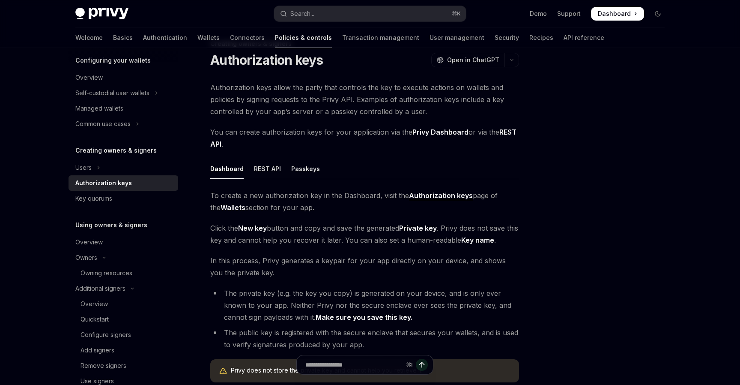
scroll to position [2, 0]
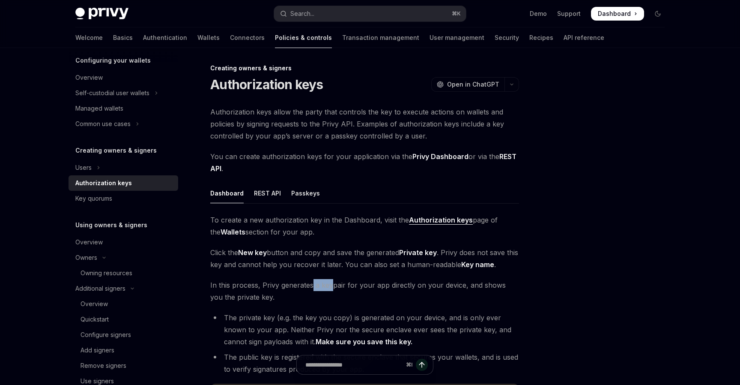
drag, startPoint x: 312, startPoint y: 285, endPoint x: 332, endPoint y: 285, distance: 20.6
click at [332, 285] on span "In this process, Privy generates a keypair for your app directly on your device…" at bounding box center [364, 291] width 309 height 24
click at [332, 283] on span "In this process, Privy generates a keypair for your app directly on your device…" at bounding box center [364, 291] width 309 height 24
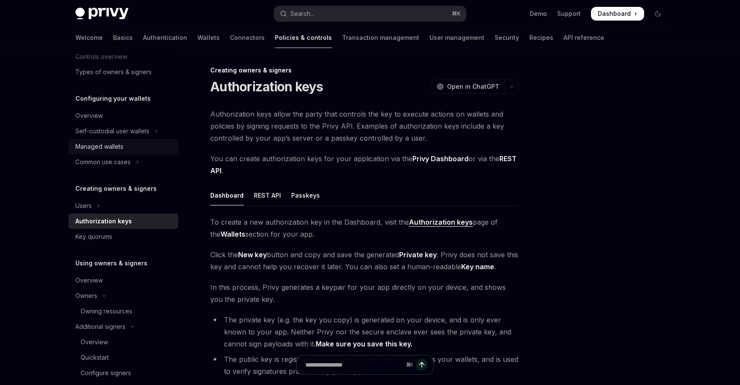
scroll to position [4, 0]
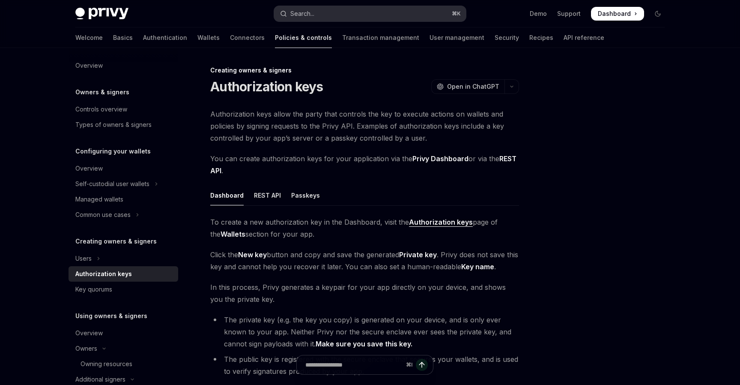
click at [335, 7] on button "Search... ⌘ K" at bounding box center [370, 13] width 192 height 15
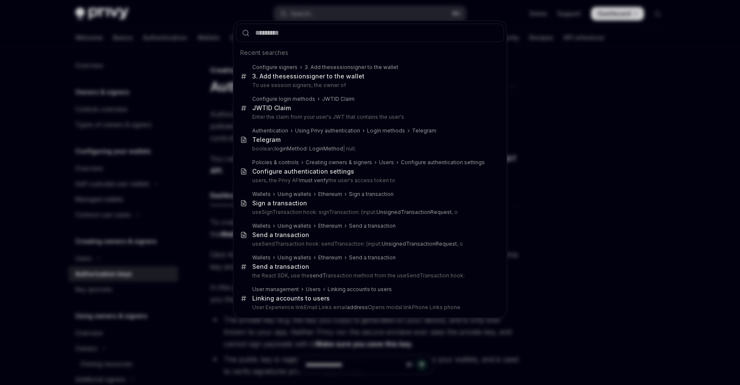
type input "**********"
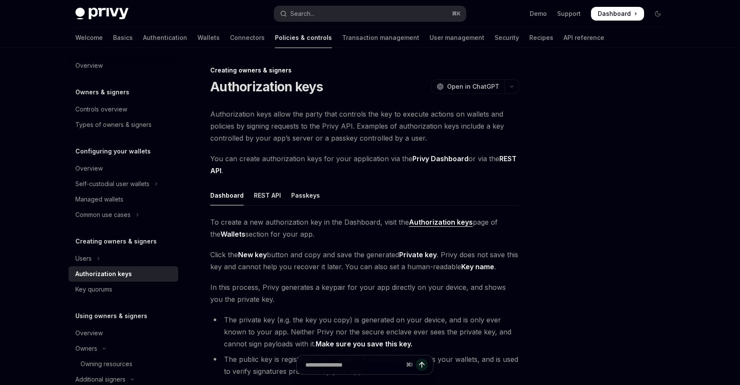
scroll to position [228, 0]
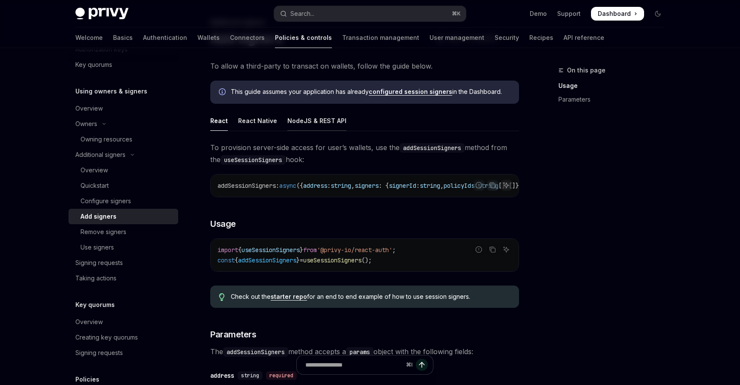
click at [319, 120] on div "NodeJS & REST API" at bounding box center [316, 121] width 59 height 20
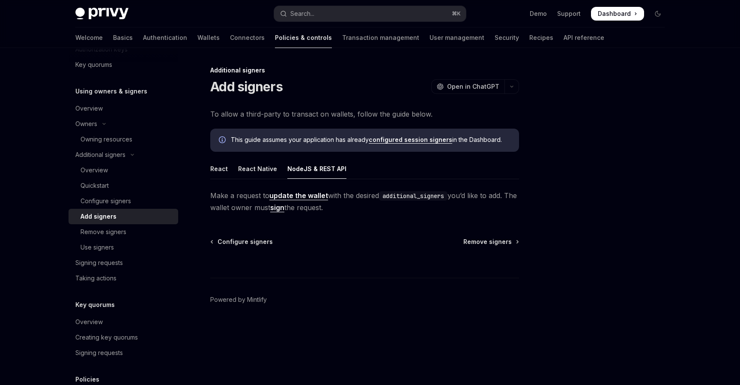
click at [301, 192] on link "update the wallet" at bounding box center [298, 195] width 59 height 9
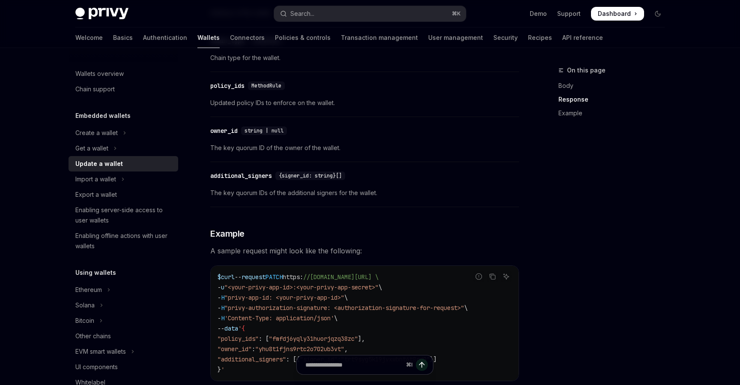
scroll to position [703, 0]
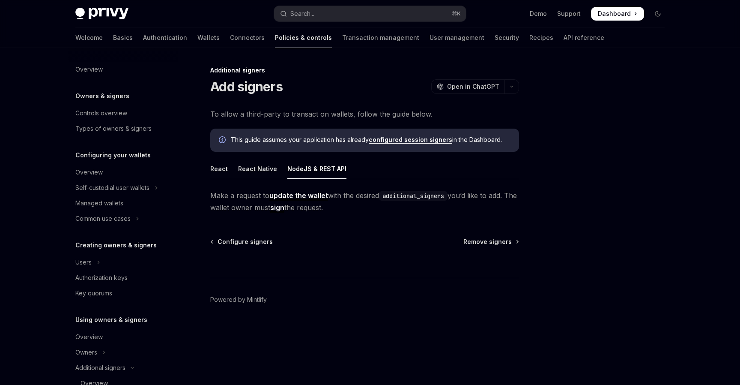
scroll to position [213, 0]
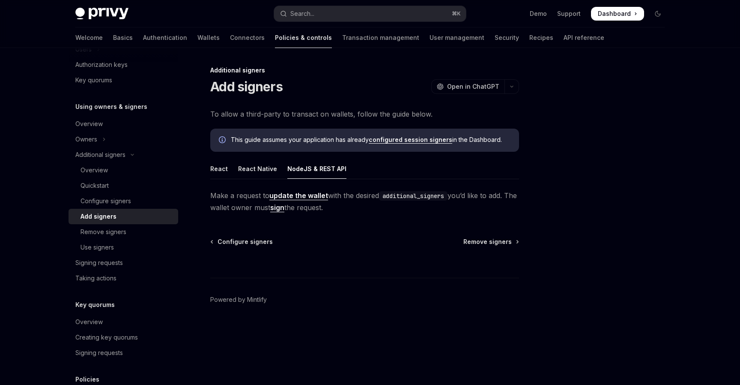
click at [432, 326] on footer "Powered by Mintlify" at bounding box center [364, 315] width 309 height 74
click at [619, 169] on div at bounding box center [606, 225] width 130 height 320
click at [114, 165] on div "Overview" at bounding box center [127, 170] width 93 height 10
type textarea "*"
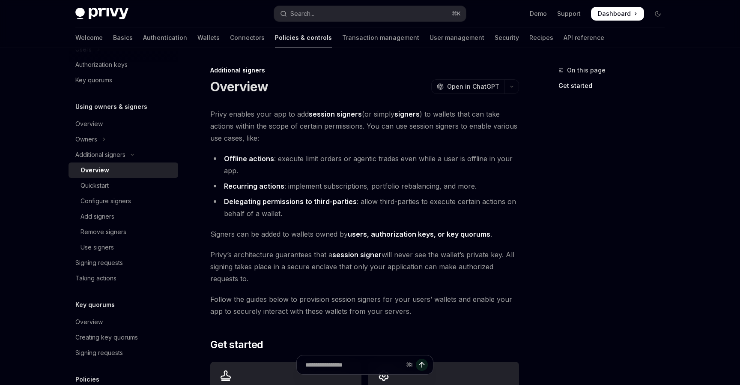
click at [427, 192] on ul "Offline actions : execute limit orders or agentic trades even while a user is o…" at bounding box center [364, 185] width 309 height 67
